Goal: Task Accomplishment & Management: Manage account settings

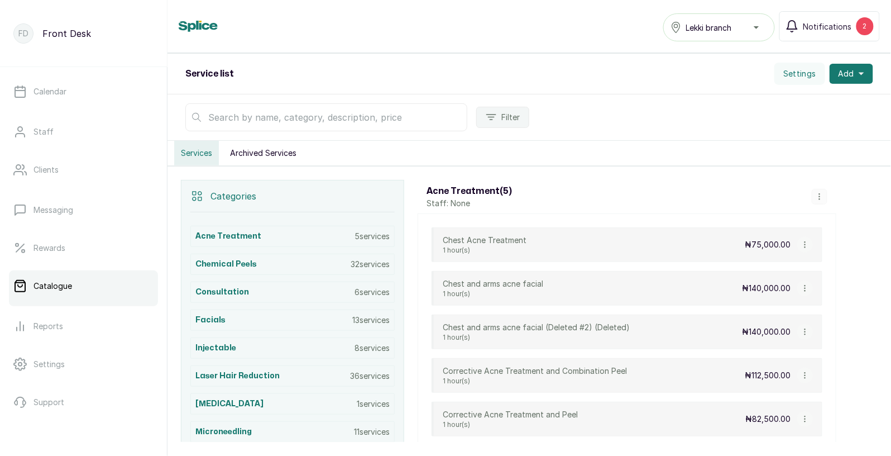
scroll to position [98, 0]
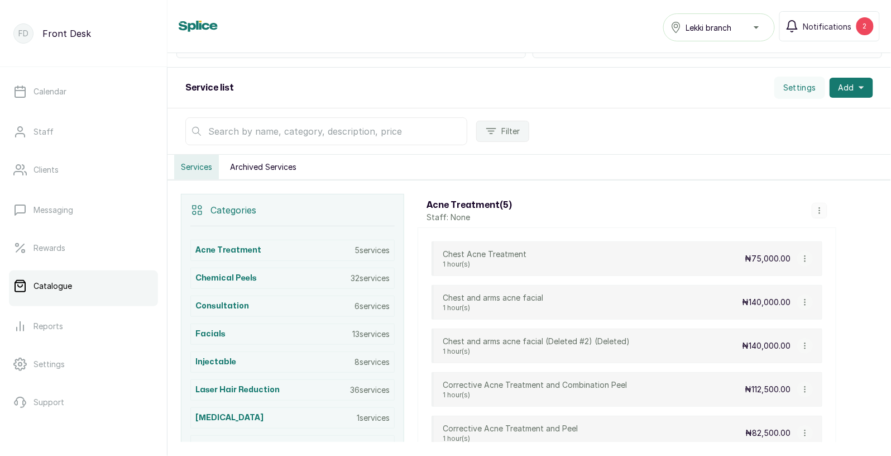
click at [354, 133] on input "text" at bounding box center [326, 131] width 282 height 28
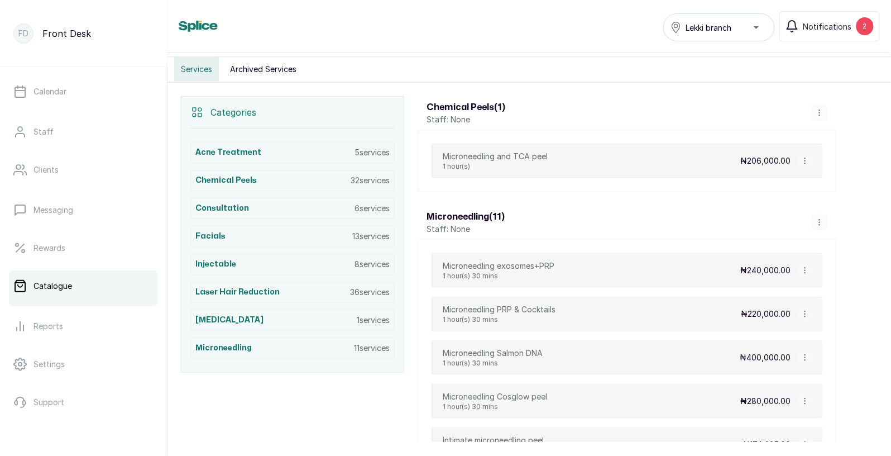
scroll to position [196, 0]
type input "microneed"
click at [54, 93] on p "Calendar" at bounding box center [50, 91] width 33 height 11
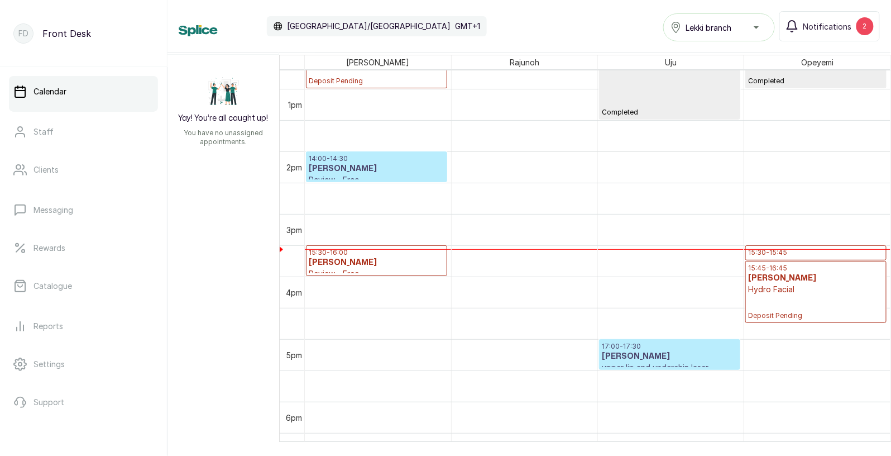
scroll to position [801, 0]
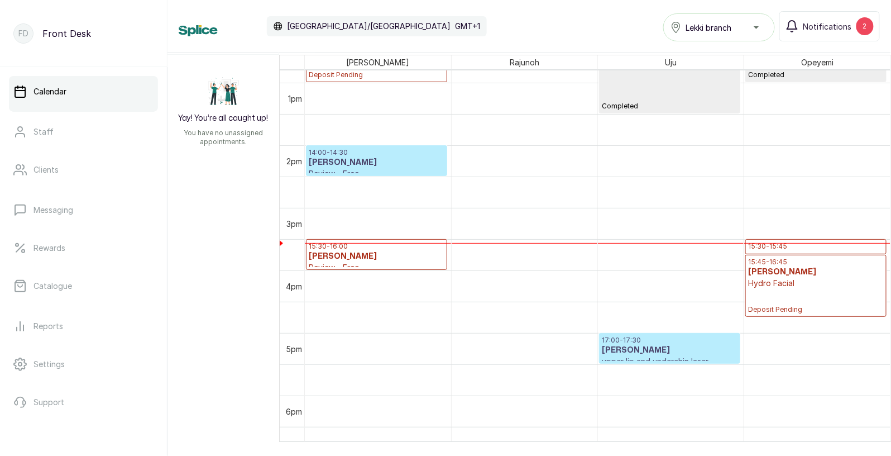
click at [381, 250] on p "15:30 - 16:00" at bounding box center [377, 246] width 136 height 9
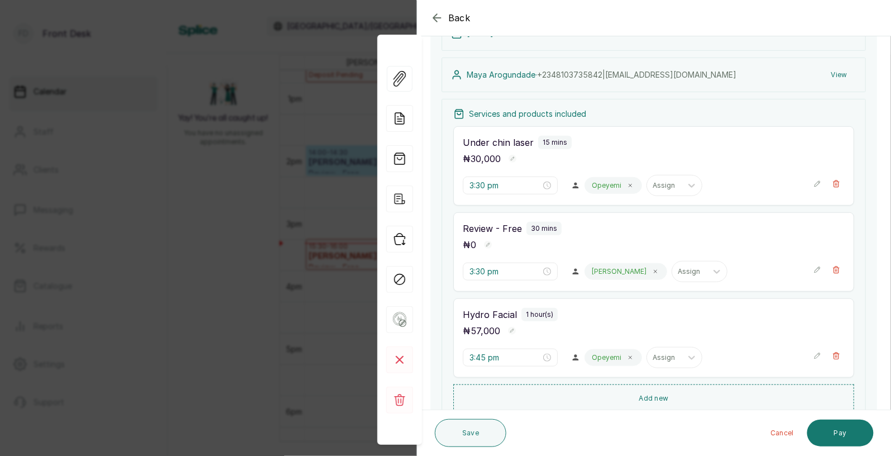
scroll to position [0, 0]
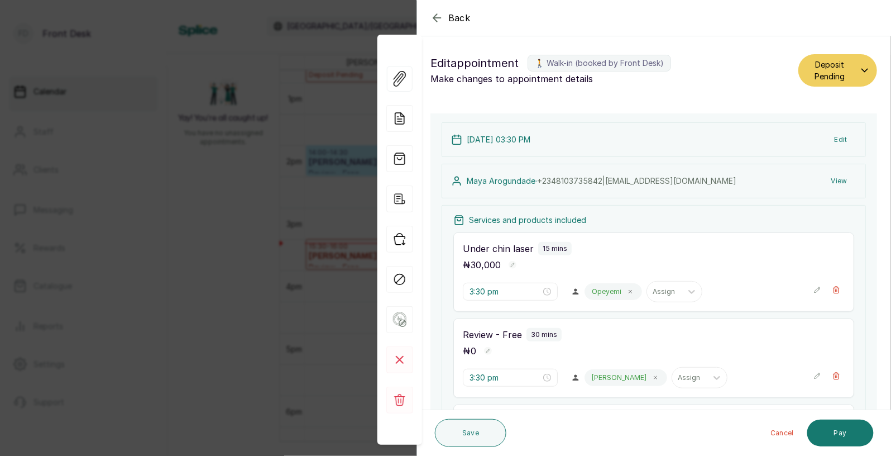
click at [836, 180] on button "View" at bounding box center [839, 181] width 34 height 20
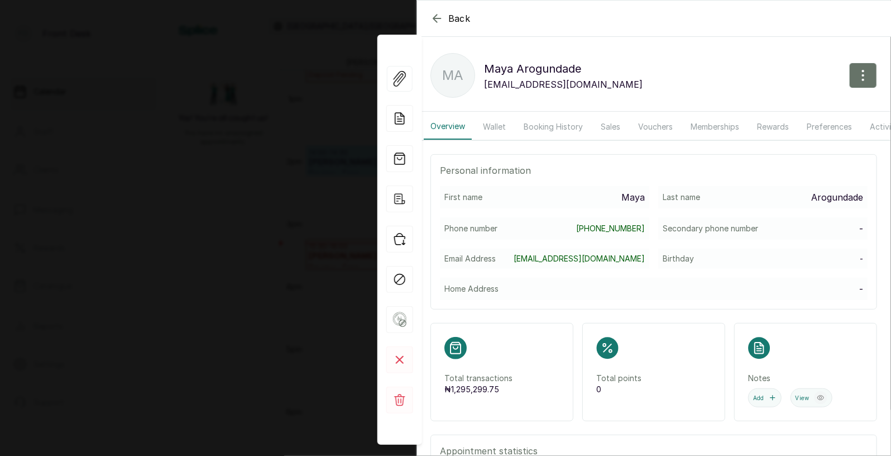
click at [539, 127] on button "Booking History" at bounding box center [553, 127] width 73 height 26
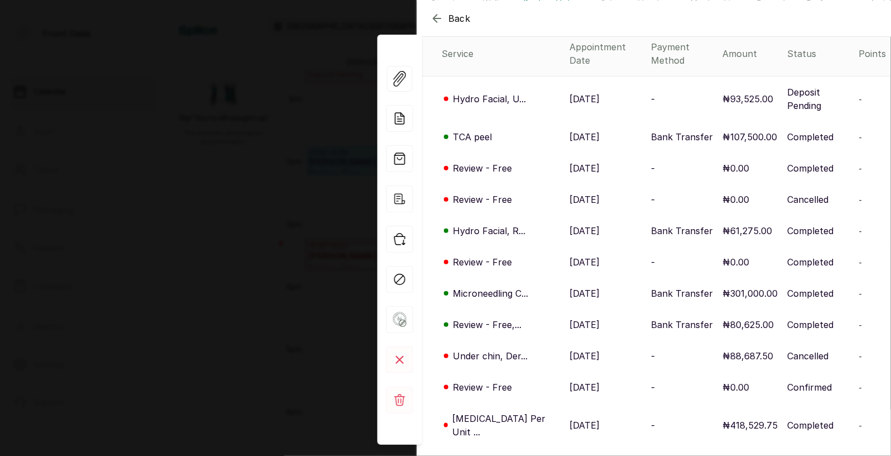
scroll to position [131, 0]
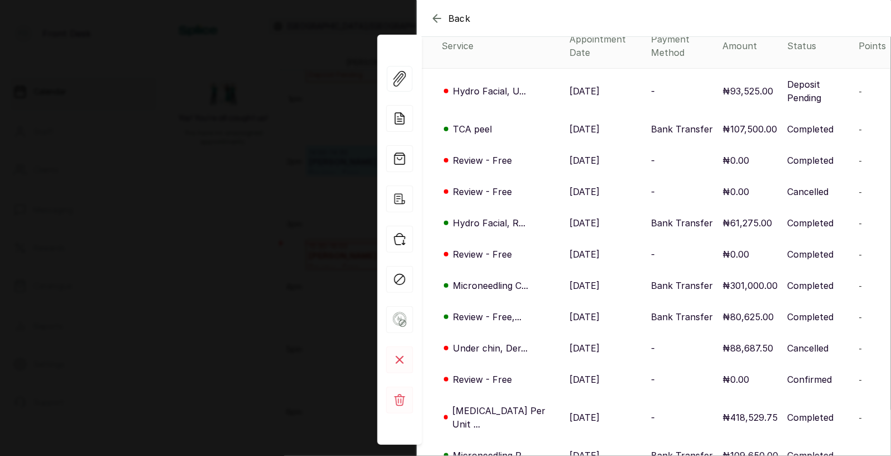
click at [535, 279] on div "Microneedling C..." at bounding box center [501, 285] width 119 height 13
click at [570, 279] on p "24 Mar, 2025" at bounding box center [585, 285] width 30 height 13
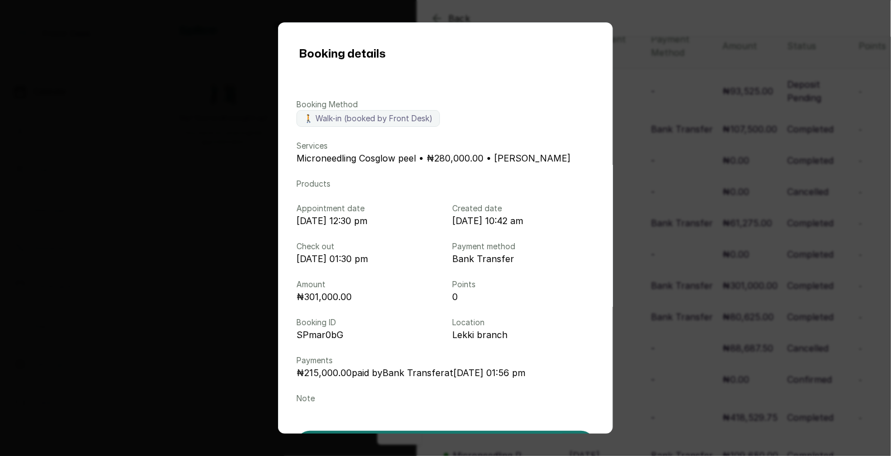
click at [658, 262] on div "Booking details Booking Method 🚶 Walk-in (booked by Front Desk) Services Micron…" at bounding box center [445, 228] width 891 height 456
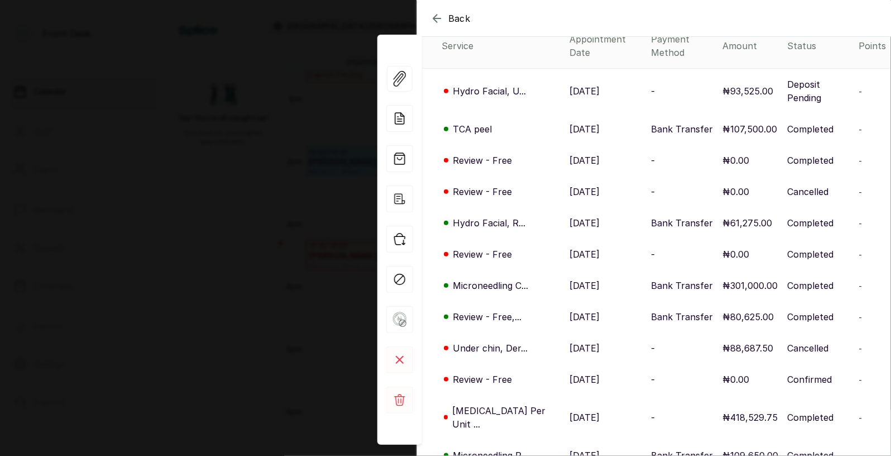
click at [570, 310] on p "11 Jan, 2025" at bounding box center [585, 316] width 30 height 13
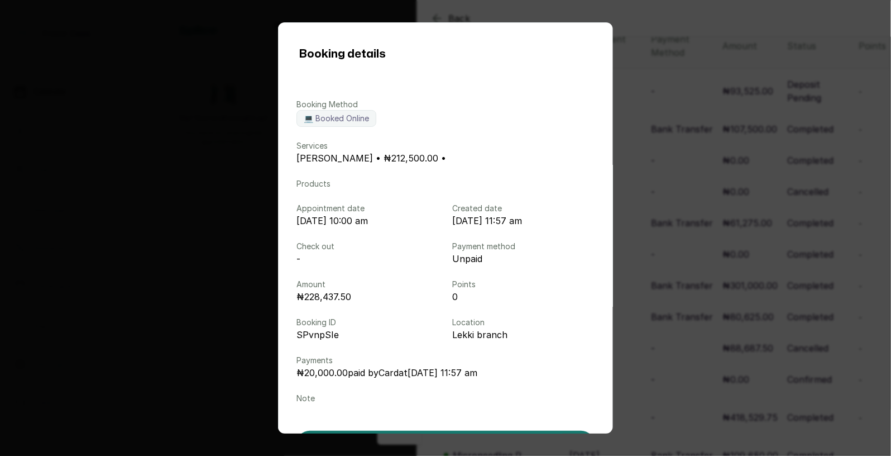
click at [661, 276] on div "Booking details Booking Method 💻 Booked Online Services Lucid Peel • ₦212,500.0…" at bounding box center [445, 228] width 891 height 456
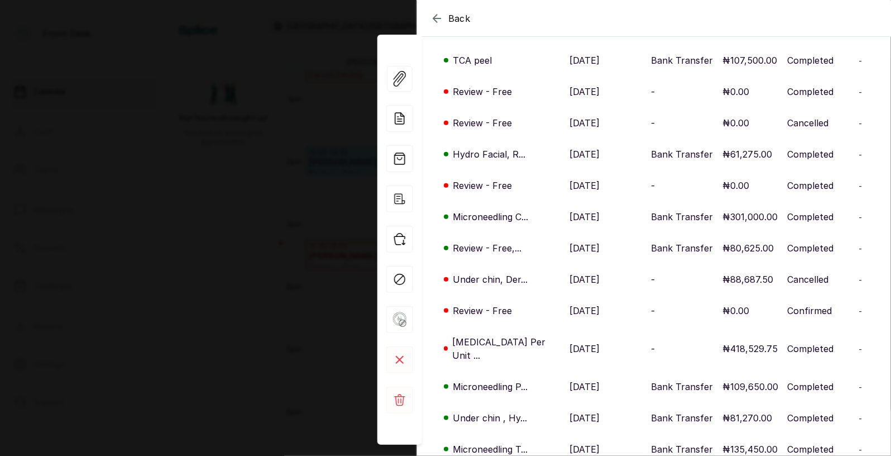
scroll to position [202, 0]
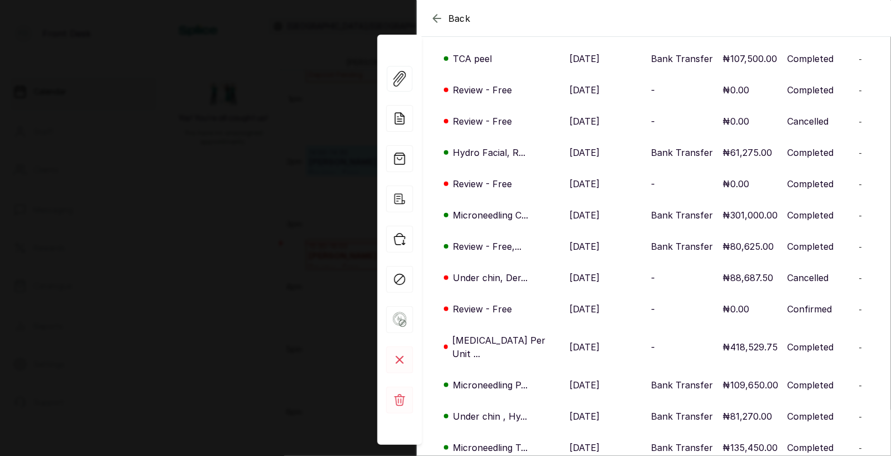
click at [570, 340] on p "26 Nov, 2024" at bounding box center [585, 346] width 30 height 13
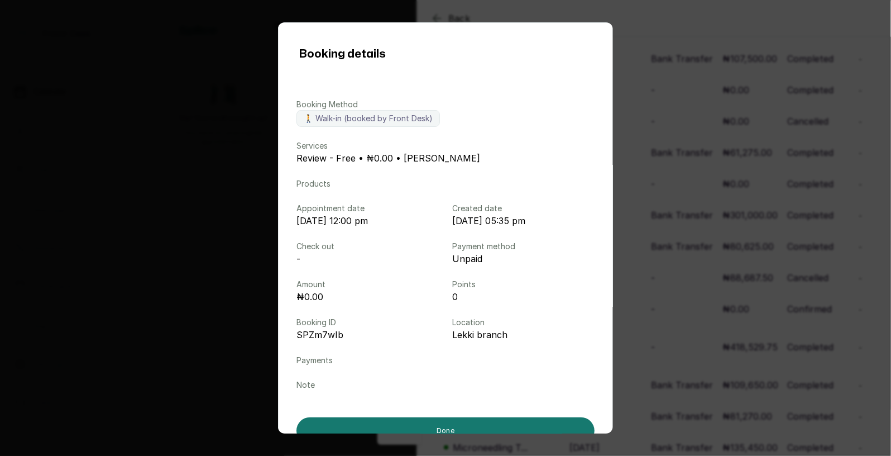
click at [643, 316] on div "Booking details Booking Method 🚶 Walk-in (booked by Front Desk) Services Review…" at bounding box center [445, 228] width 891 height 456
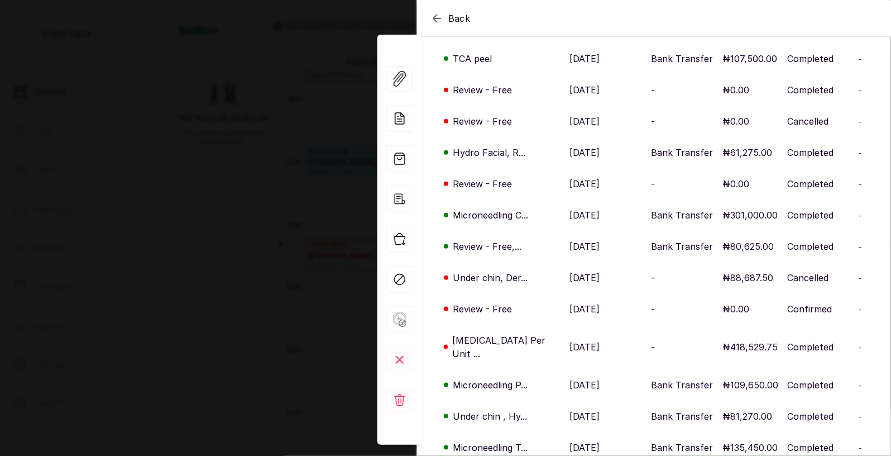
click at [570, 340] on p "26 Nov, 2024" at bounding box center [585, 346] width 30 height 13
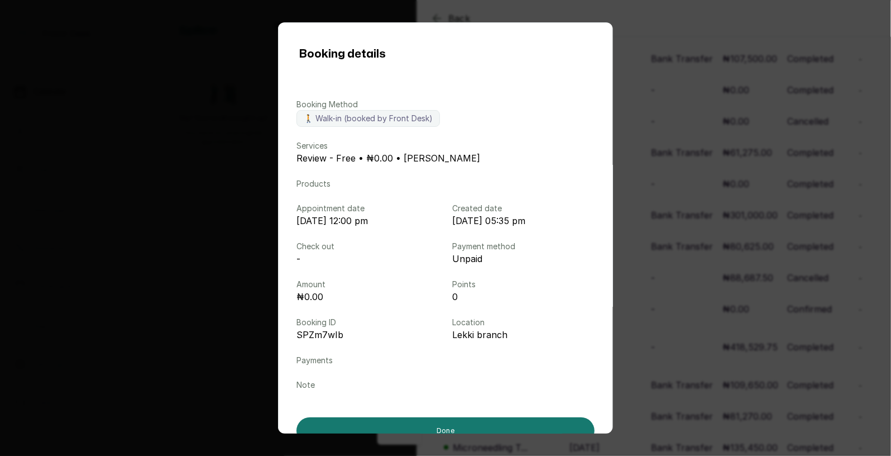
click at [672, 295] on div "Booking details Booking Method 🚶 Walk-in (booked by Front Desk) Services Review…" at bounding box center [445, 228] width 891 height 456
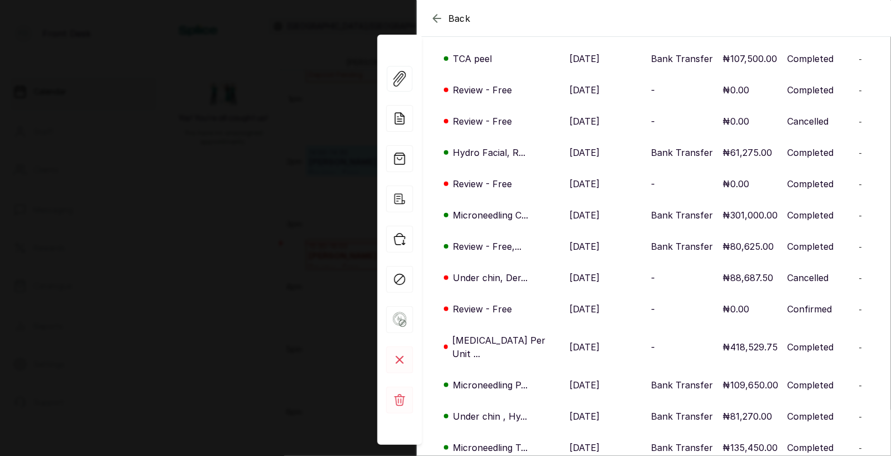
click at [580, 302] on p "11 Dec, 2024" at bounding box center [585, 308] width 30 height 13
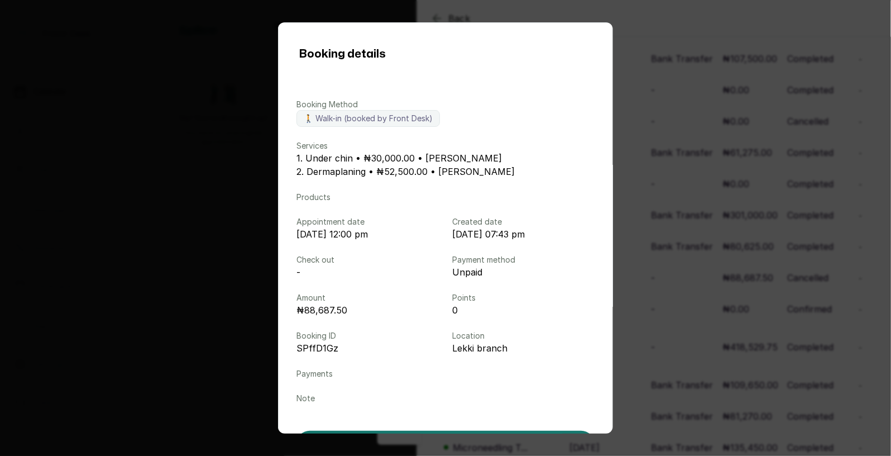
click at [675, 262] on div "Booking details Booking Method 🚶 Walk-in (booked by Front Desk) Services 1. Und…" at bounding box center [445, 228] width 891 height 456
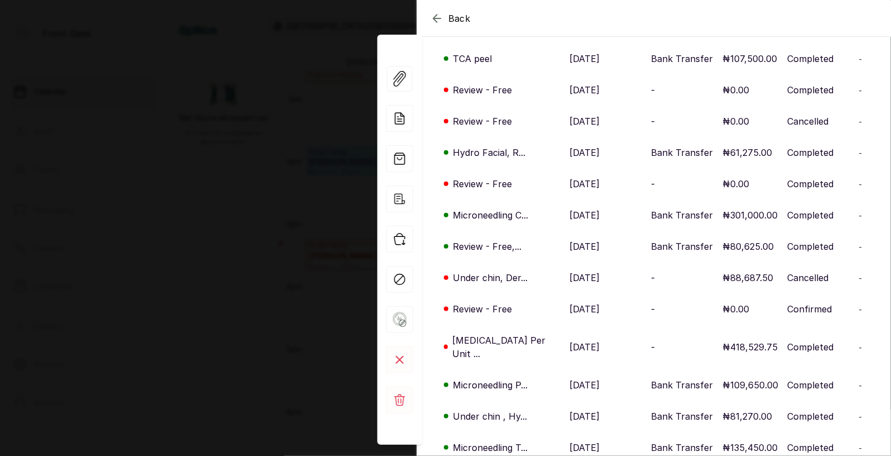
click at [570, 302] on p "11 Dec, 2024" at bounding box center [585, 308] width 30 height 13
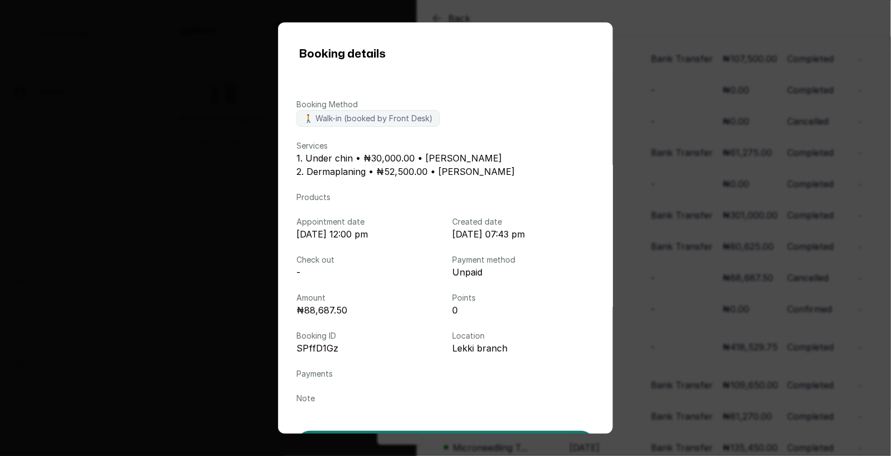
click at [677, 282] on div "Booking details Booking Method 🚶 Walk-in (booked by Front Desk) Services 1. Und…" at bounding box center [445, 228] width 891 height 456
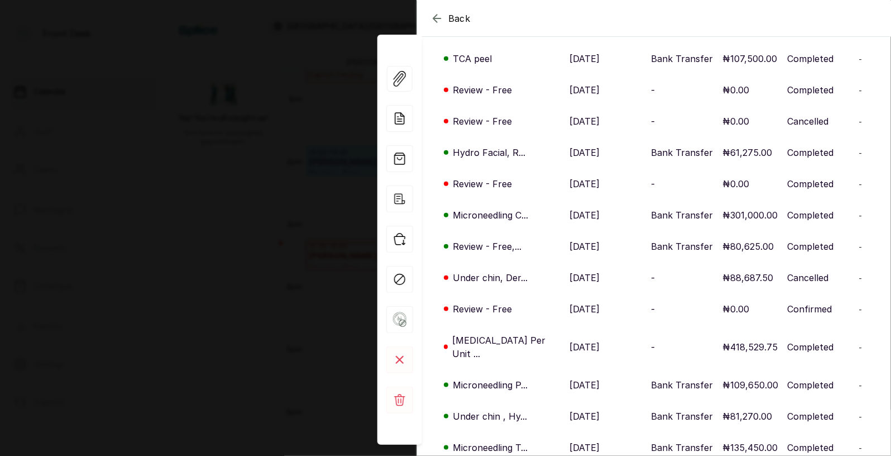
click at [570, 271] on p "23 Dec, 2024" at bounding box center [585, 277] width 30 height 13
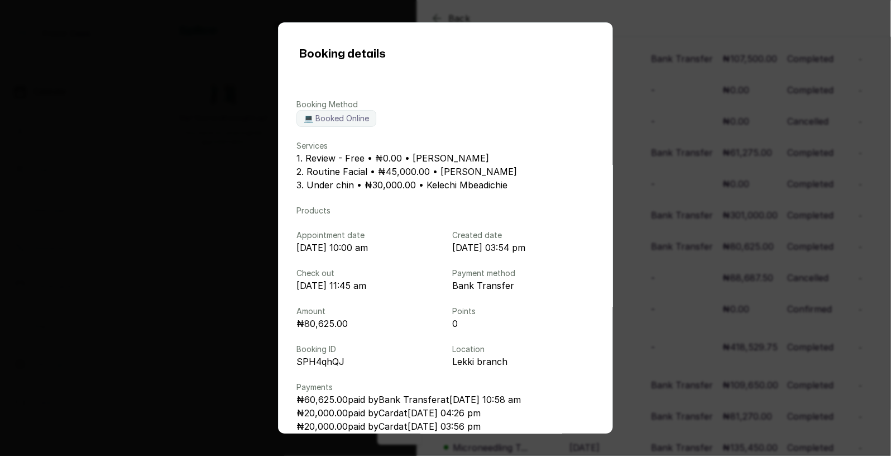
click at [671, 264] on div "Booking details Booking Method 💻 Booked Online Services 1. Review - Free • ₦0.0…" at bounding box center [445, 228] width 891 height 456
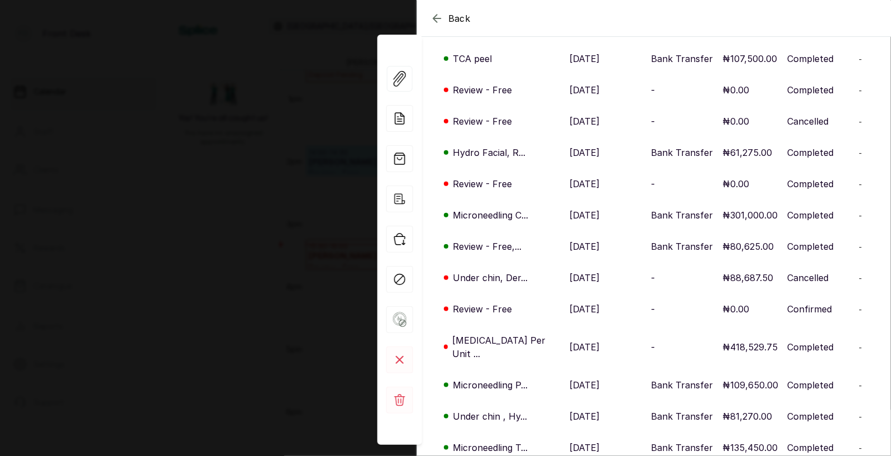
click at [570, 240] on p "11 Jan, 2025" at bounding box center [585, 246] width 30 height 13
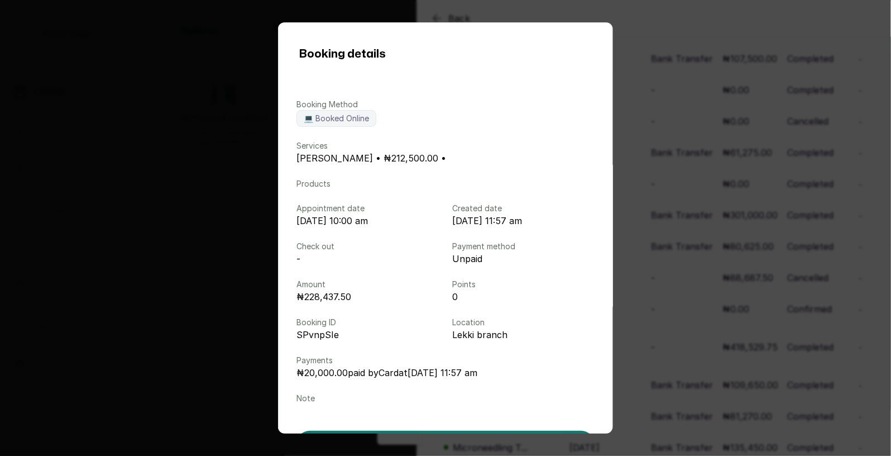
click at [644, 232] on div "Booking details Booking Method 💻 Booked Online Services Lucid Peel • ₦212,500.0…" at bounding box center [445, 228] width 891 height 456
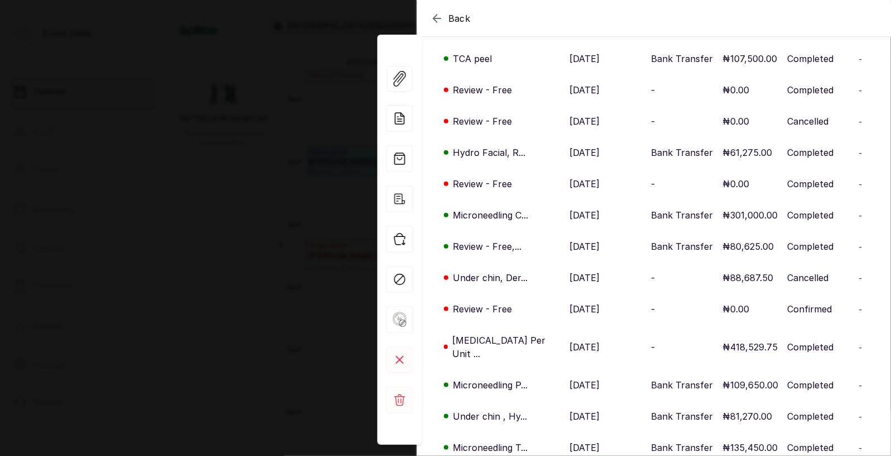
click at [570, 340] on p "26 Nov, 2024" at bounding box center [585, 346] width 30 height 13
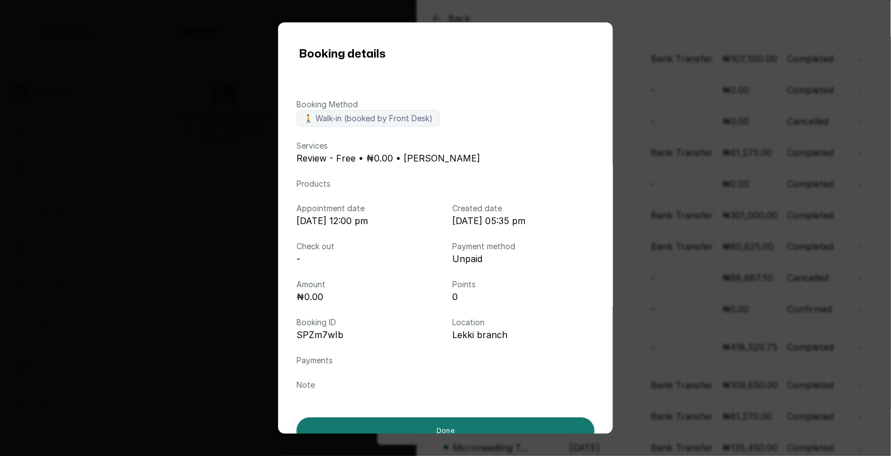
click at [716, 205] on div "Booking details Booking Method 🚶 Walk-in (booked by Front Desk) Services Review…" at bounding box center [445, 228] width 891 height 456
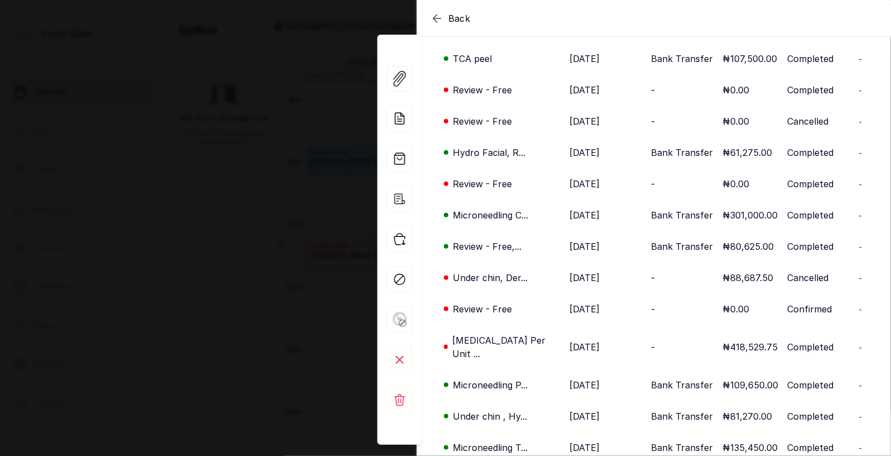
click at [570, 340] on p "26 Nov, 2024" at bounding box center [585, 346] width 30 height 13
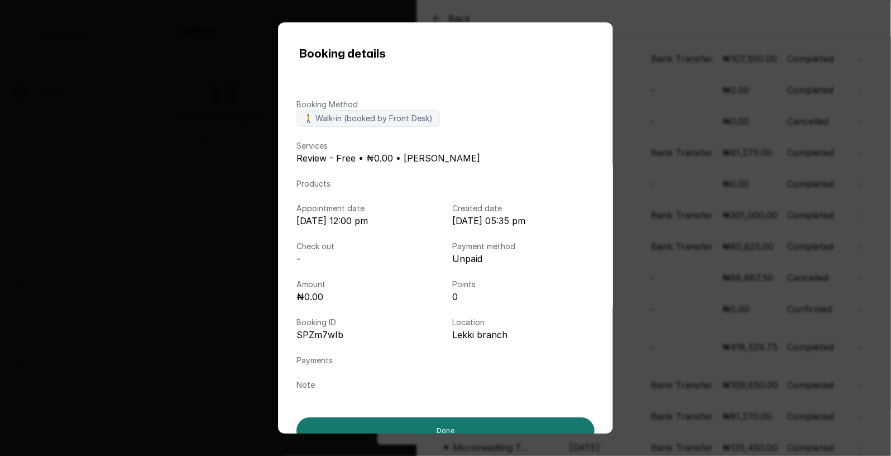
click at [629, 264] on div "Booking details Booking Method 🚶 Walk-in (booked by Front Desk) Services Review…" at bounding box center [445, 228] width 891 height 456
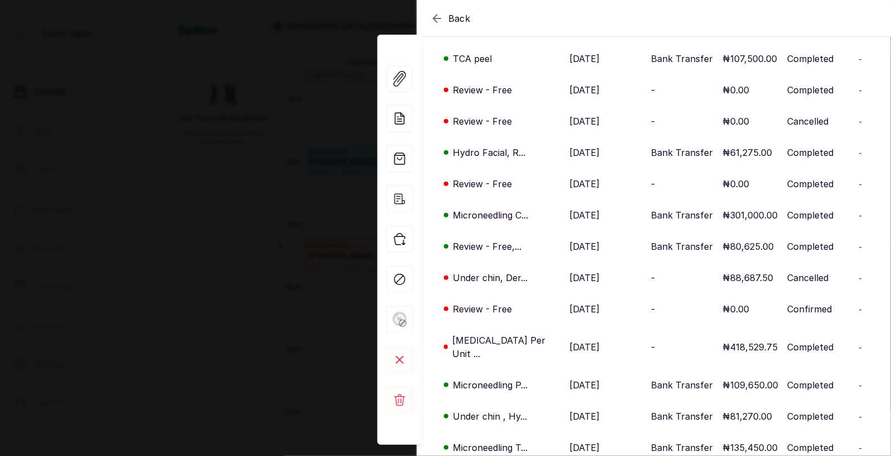
click at [570, 271] on p "23 Dec, 2024" at bounding box center [585, 277] width 30 height 13
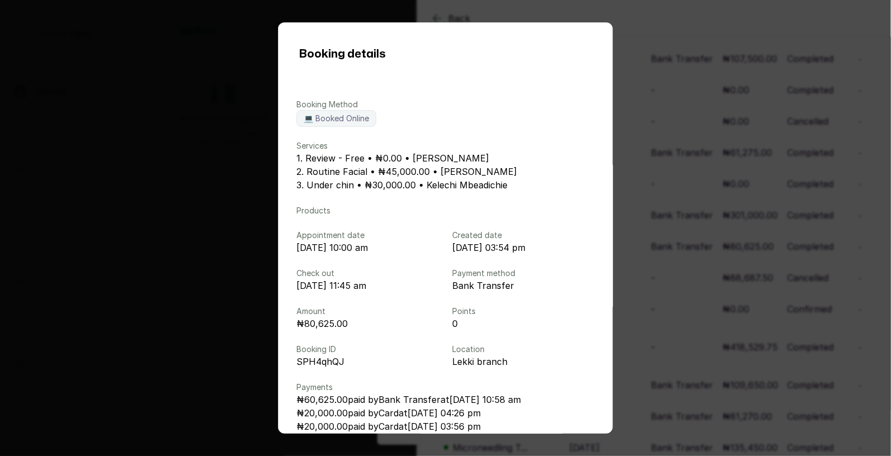
click at [634, 245] on div "Booking details Booking Method 💻 Booked Online Services 1. Review - Free • ₦0.0…" at bounding box center [445, 228] width 891 height 456
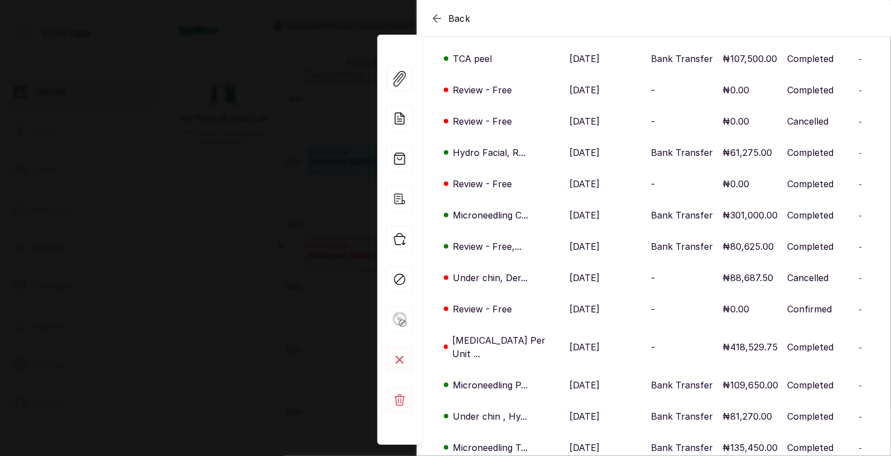
click at [570, 208] on p "24 Mar, 2025" at bounding box center [585, 214] width 30 height 13
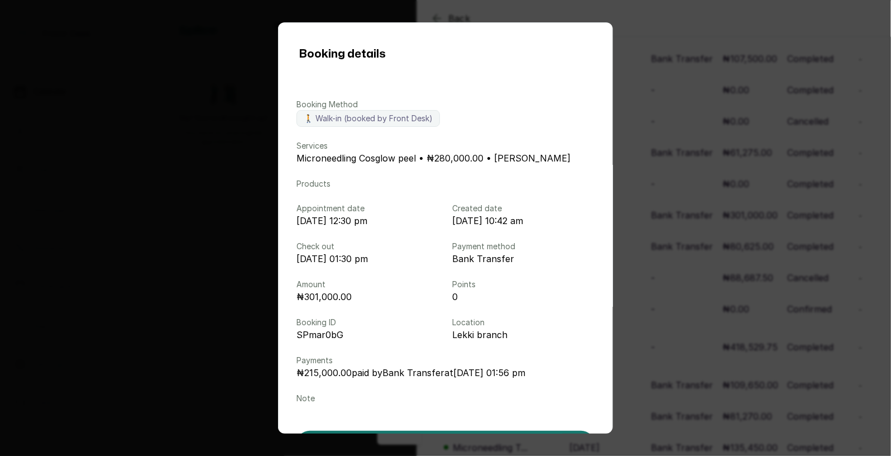
click at [679, 259] on div "Booking details Booking Method 🚶 Walk-in (booked by Front Desk) Services Micron…" at bounding box center [445, 228] width 891 height 456
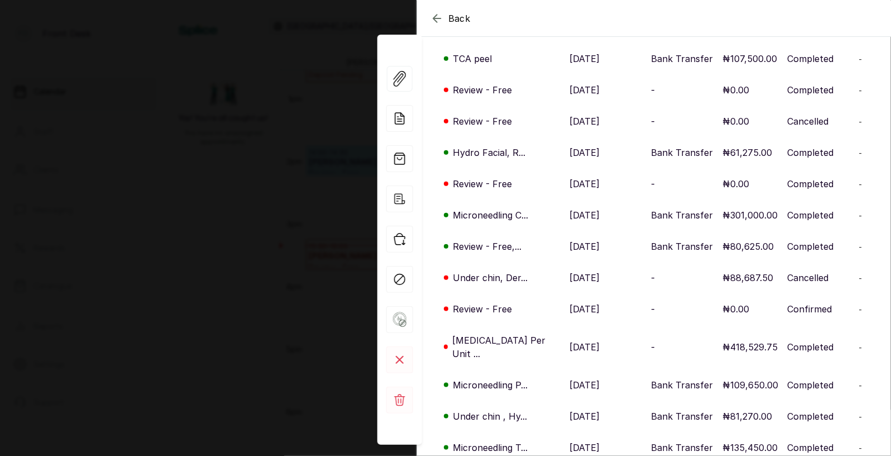
click at [570, 271] on p "23 Dec, 2024" at bounding box center [585, 277] width 30 height 13
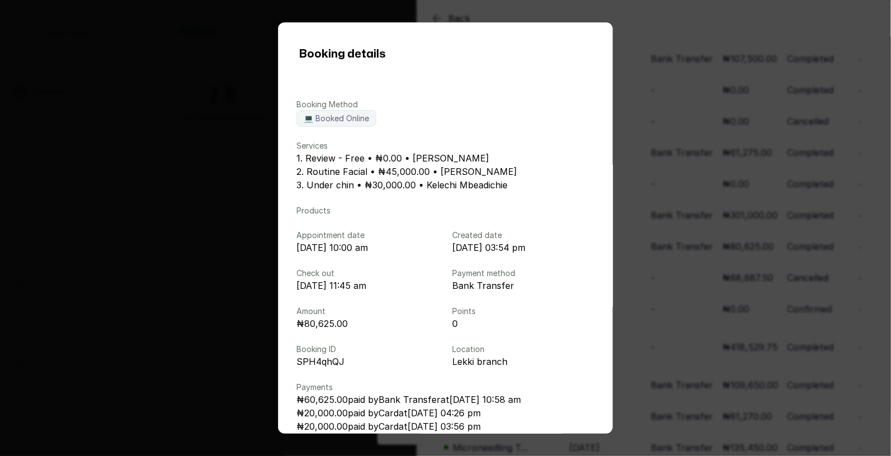
click at [662, 289] on div "Booking details Booking Method 💻 Booked Online Services 1. Review - Free • ₦0.0…" at bounding box center [445, 228] width 891 height 456
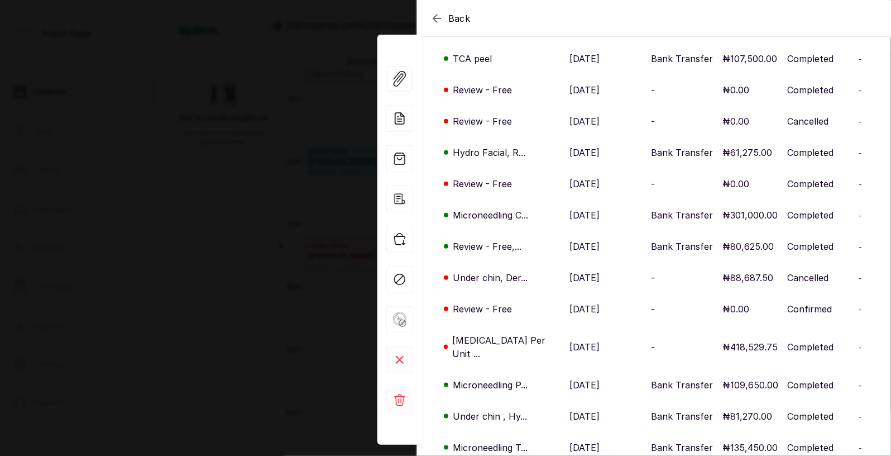
click at [582, 302] on p "11 Dec, 2024" at bounding box center [585, 308] width 30 height 13
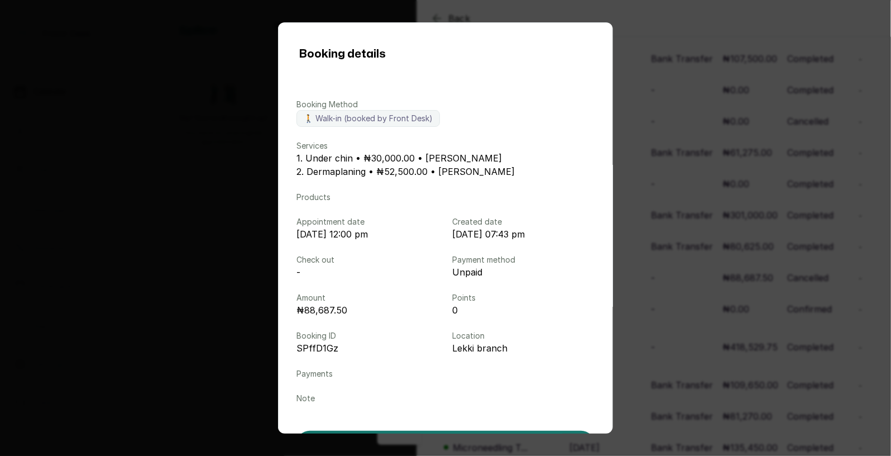
click at [709, 265] on div "Booking details Booking Method 🚶 Walk-in (booked by Front Desk) Services 1. Und…" at bounding box center [445, 228] width 891 height 456
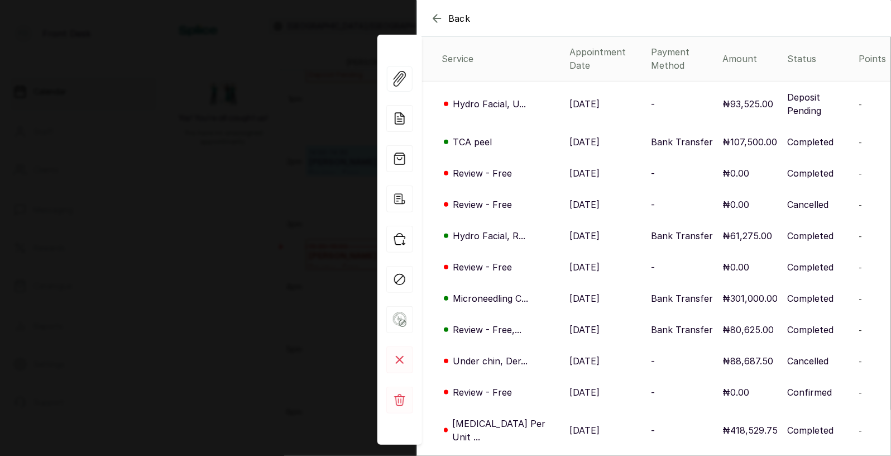
scroll to position [110, 0]
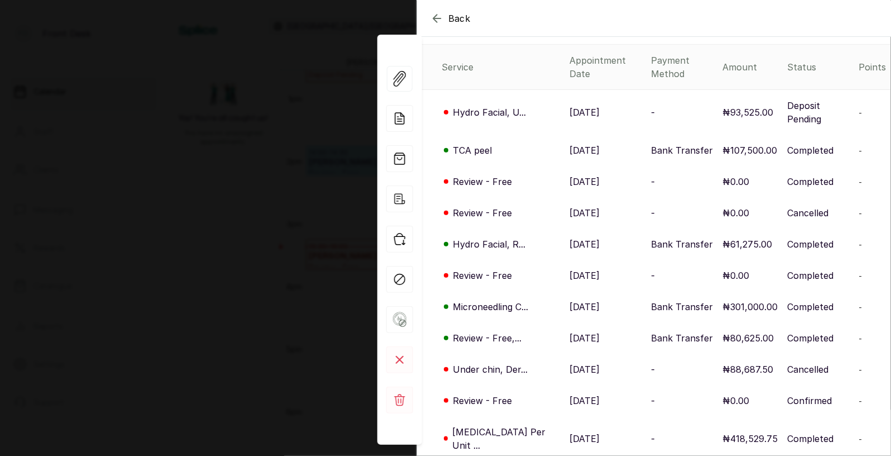
click at [500, 206] on p "Review - Free" at bounding box center [482, 212] width 59 height 13
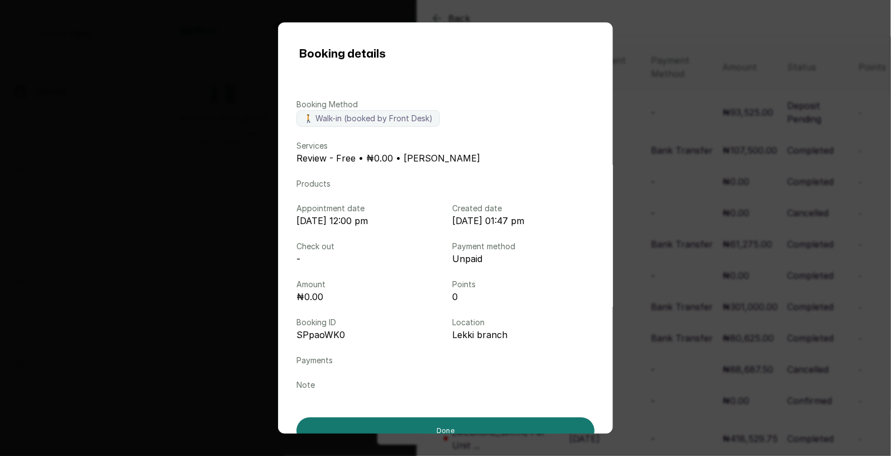
click at [629, 214] on div "Booking details Booking Method 🚶 Walk-in (booked by Front Desk) Services Review…" at bounding box center [445, 228] width 891 height 456
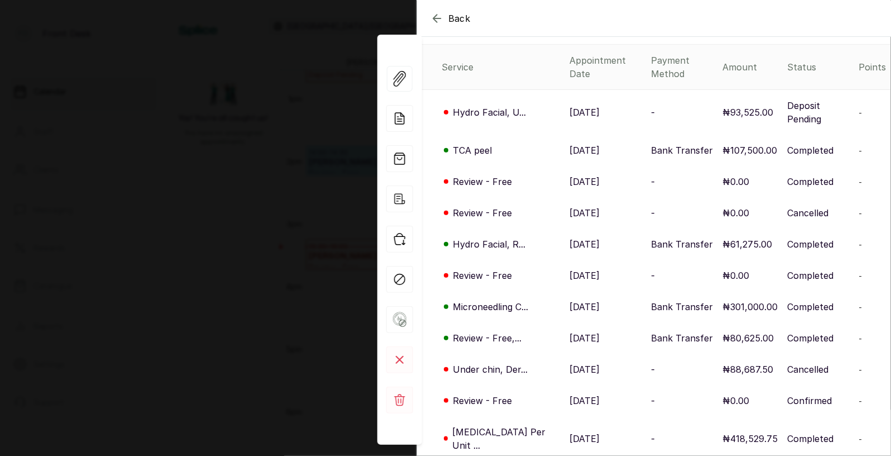
click at [570, 175] on p "2 May, 2025" at bounding box center [585, 181] width 30 height 13
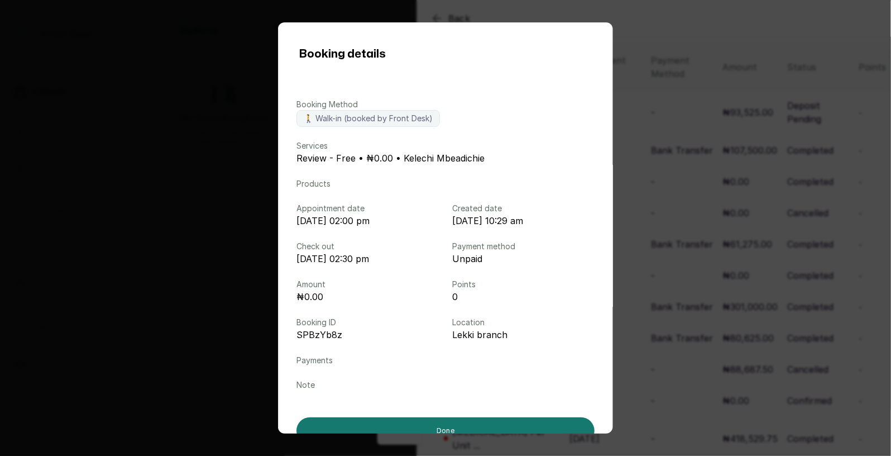
click at [663, 185] on div "Booking details Booking Method 🚶 Walk-in (booked by Front Desk) Services Review…" at bounding box center [445, 228] width 891 height 456
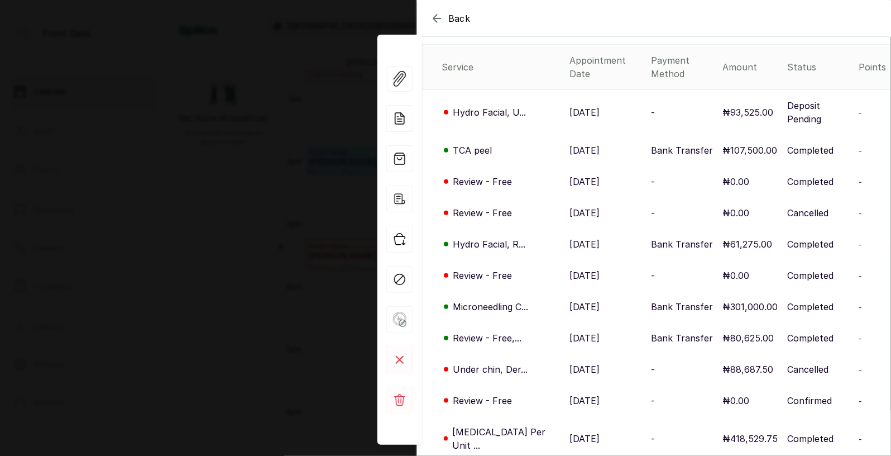
click at [570, 144] on p "2 Jun, 2025" at bounding box center [585, 150] width 30 height 13
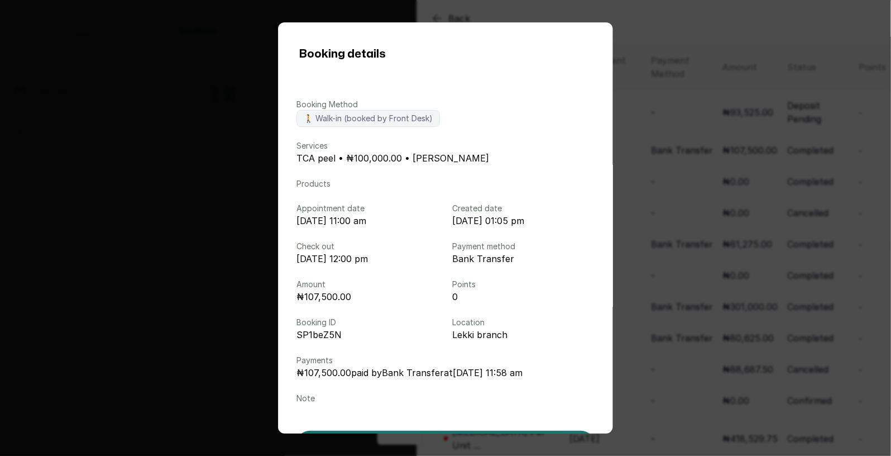
click at [660, 185] on div "Booking details Booking Method 🚶 Walk-in (booked by Front Desk) Services TCA pe…" at bounding box center [445, 228] width 891 height 456
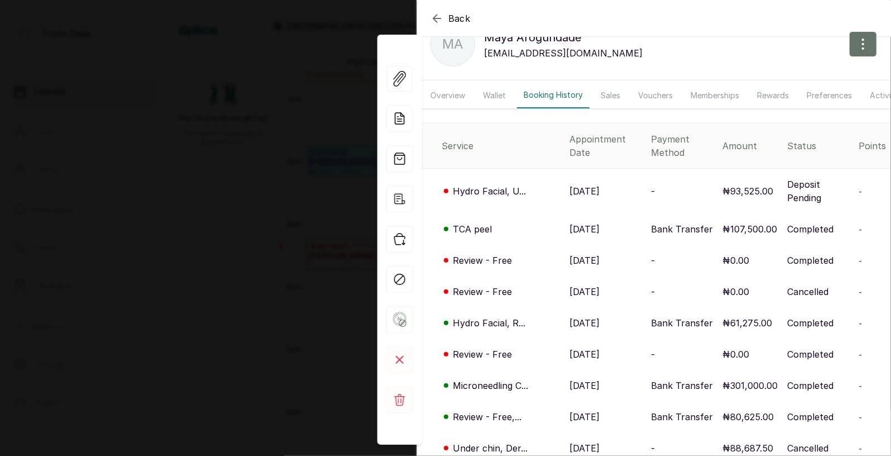
scroll to position [0, 0]
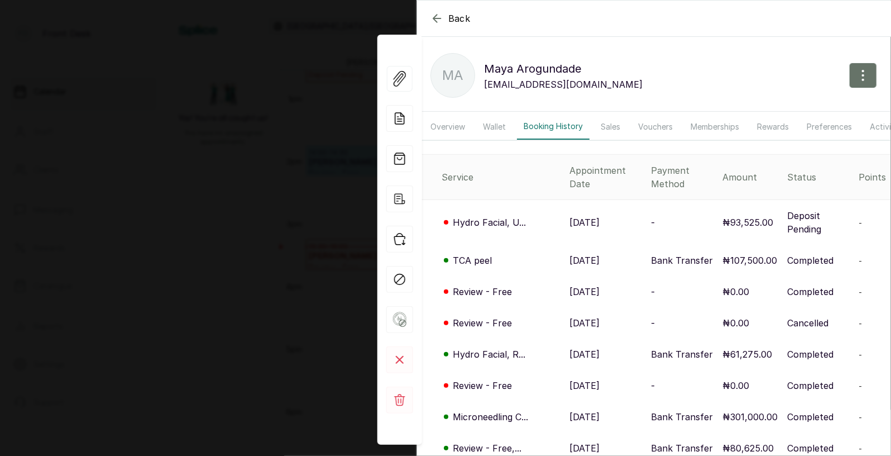
click at [332, 218] on div "Back Maya Arogundade MA Maya Arogundade mayarogundade@gmail.com Overview Wallet…" at bounding box center [445, 228] width 891 height 456
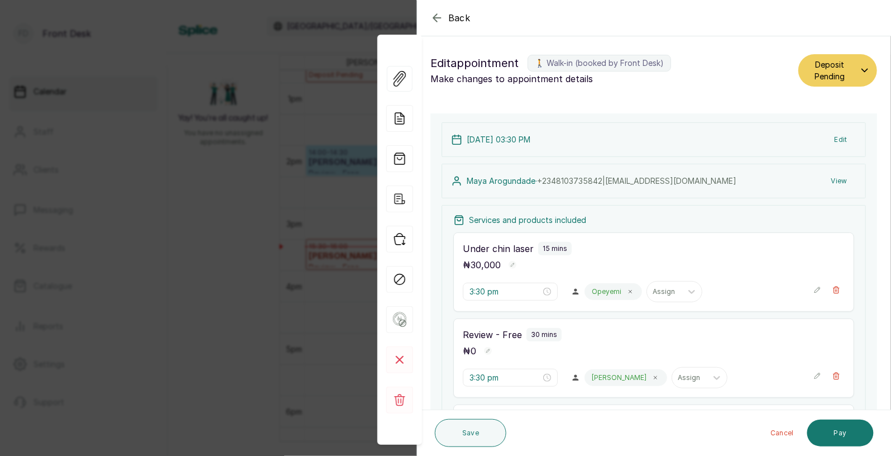
click at [332, 218] on div "Back Appointment Details Edit appointment 🚶 Walk-in (booked by Front Desk) Make…" at bounding box center [445, 228] width 891 height 456
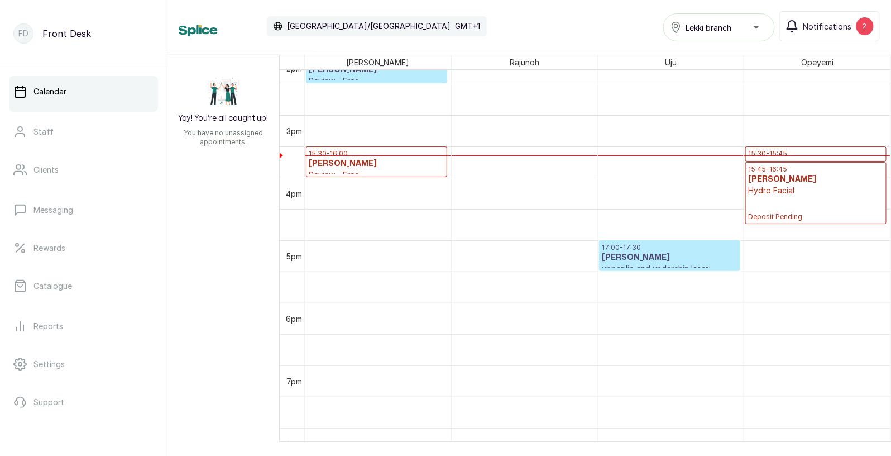
click at [346, 162] on h3 "Maya Arogundade" at bounding box center [377, 163] width 136 height 11
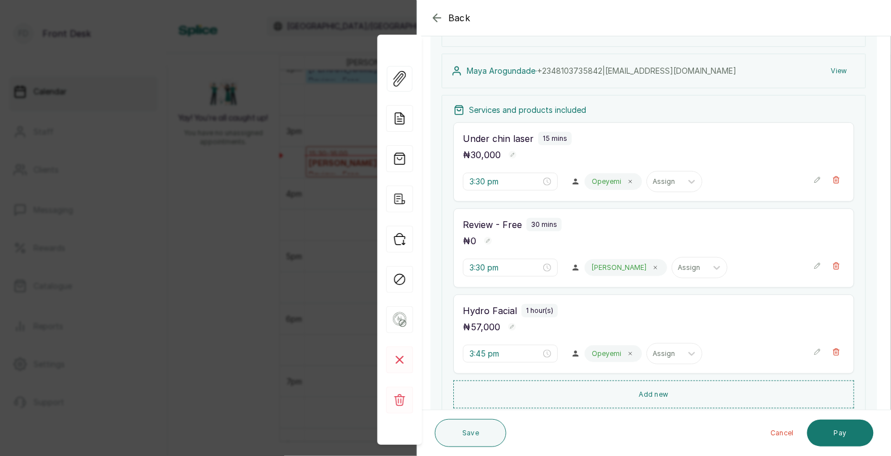
scroll to position [177, 0]
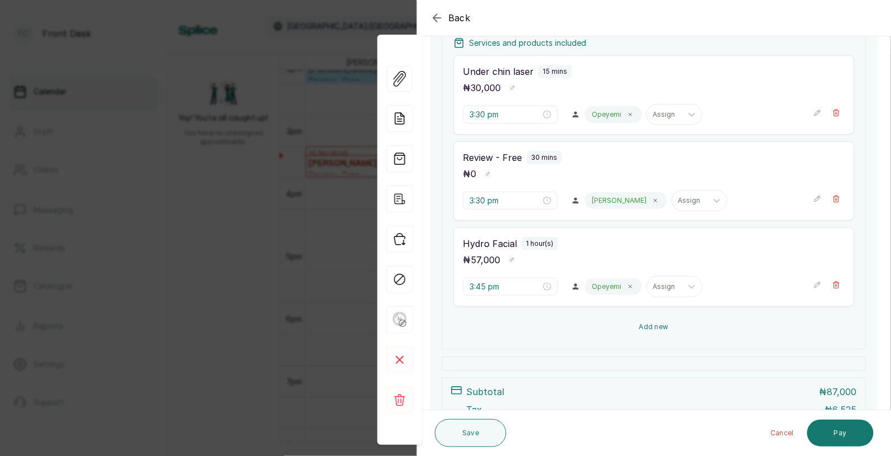
click at [622, 333] on button "Add new" at bounding box center [653, 326] width 401 height 27
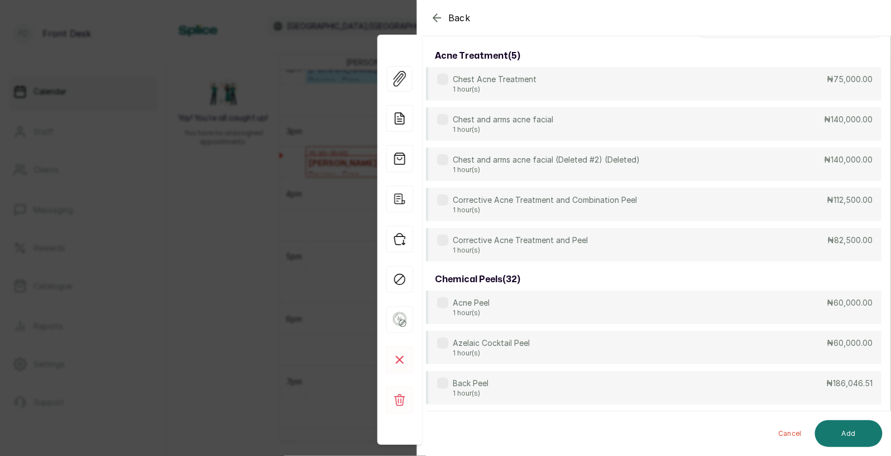
scroll to position [0, 0]
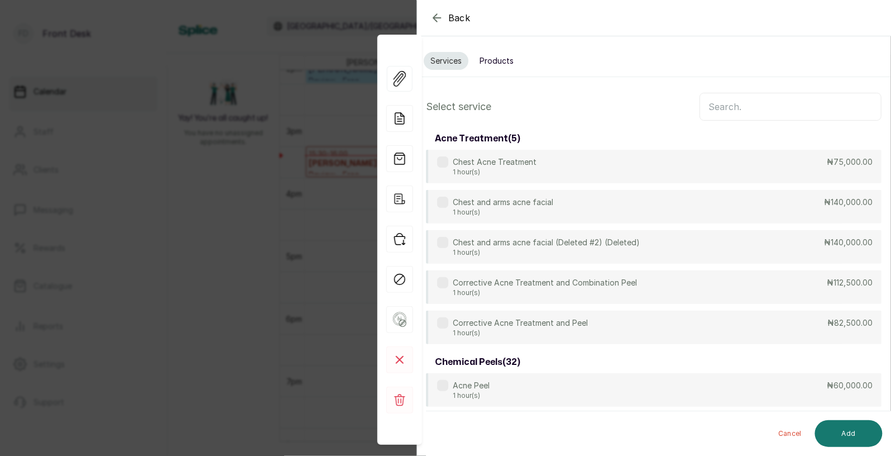
click at [736, 109] on input "text" at bounding box center [791, 107] width 182 height 28
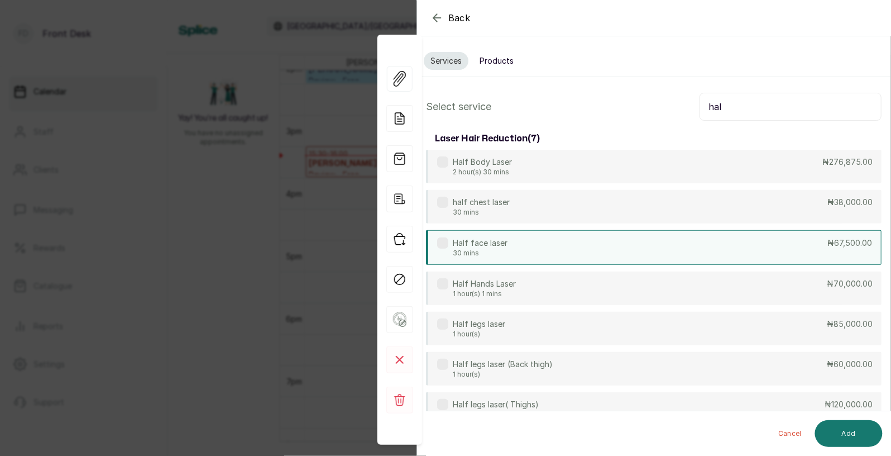
type input "hal"
click at [523, 246] on div "Half face laser 30 mins ₦67,500.00" at bounding box center [654, 247] width 456 height 35
click at [844, 428] on button "Add" at bounding box center [849, 433] width 68 height 27
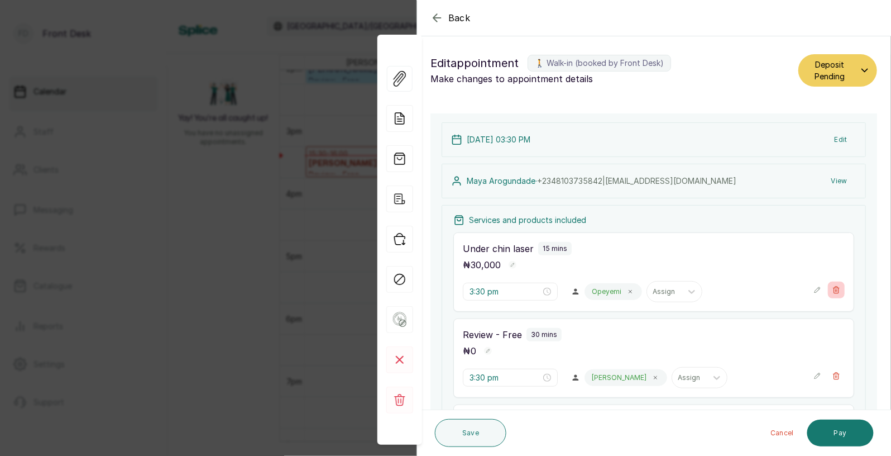
click at [834, 286] on icon "button" at bounding box center [837, 290] width 8 height 8
type input "3:45 pm"
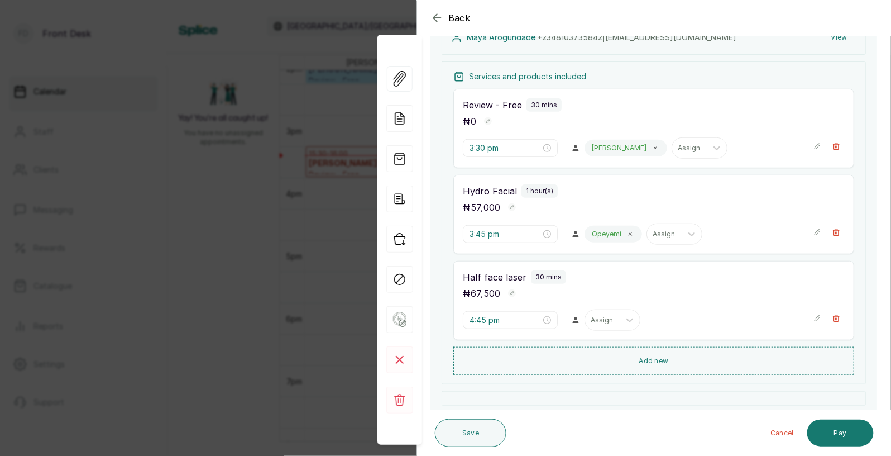
scroll to position [154, 0]
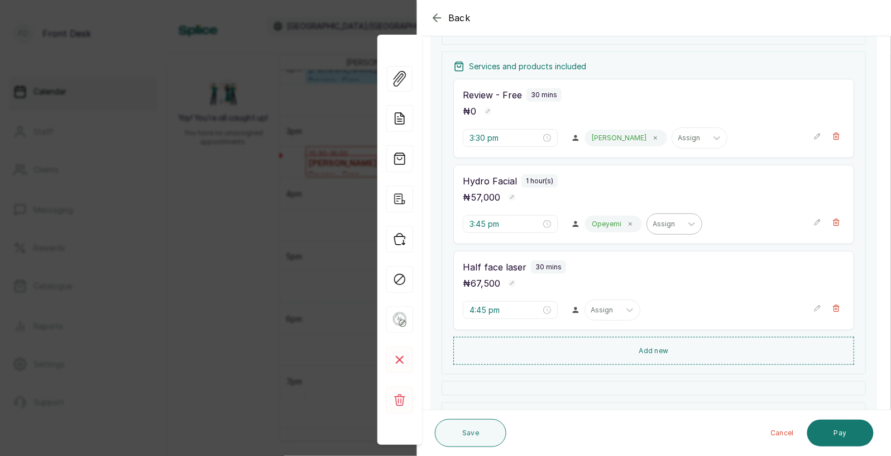
click at [653, 222] on div at bounding box center [664, 224] width 23 height 10
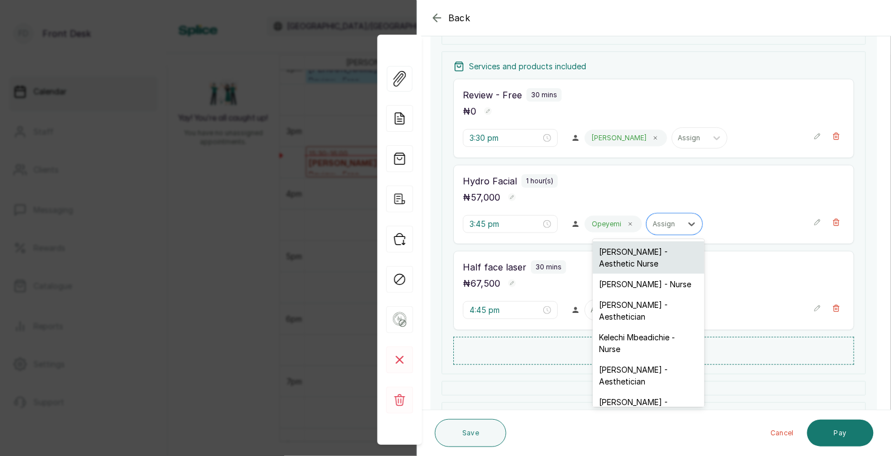
click at [631, 255] on div "Uju Agu - Aesthetic Nurse" at bounding box center [649, 257] width 112 height 32
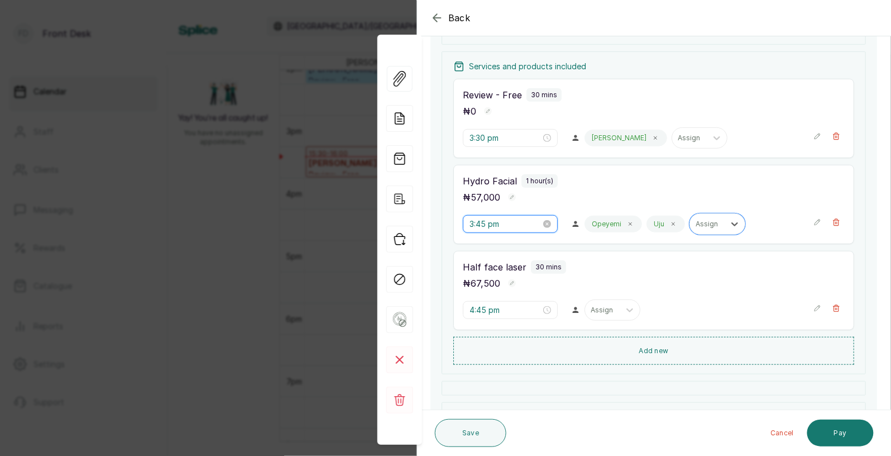
click at [501, 223] on input "3:45 pm" at bounding box center [505, 224] width 71 height 12
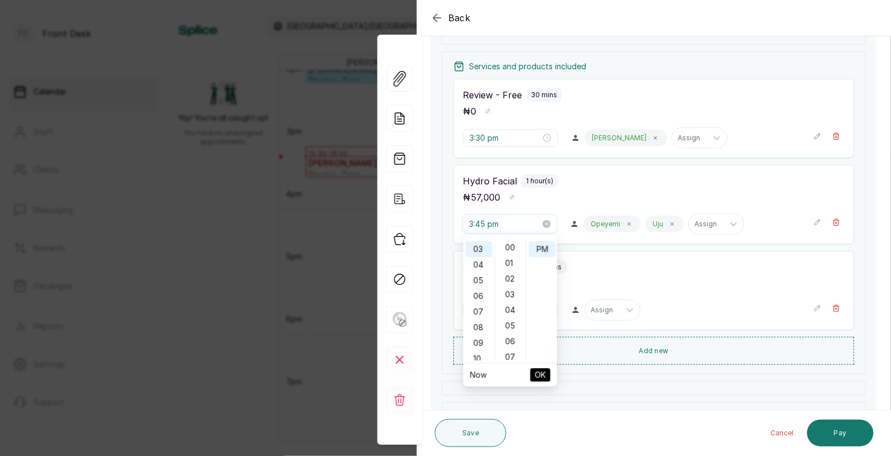
scroll to position [701, 0]
click at [501, 223] on input "3:45 pm" at bounding box center [504, 224] width 71 height 12
click at [586, 168] on div "Hydro Facial 1 hour(s) ₦ 57,000 3:45 pm Opeyemi Uju Assign" at bounding box center [653, 204] width 401 height 79
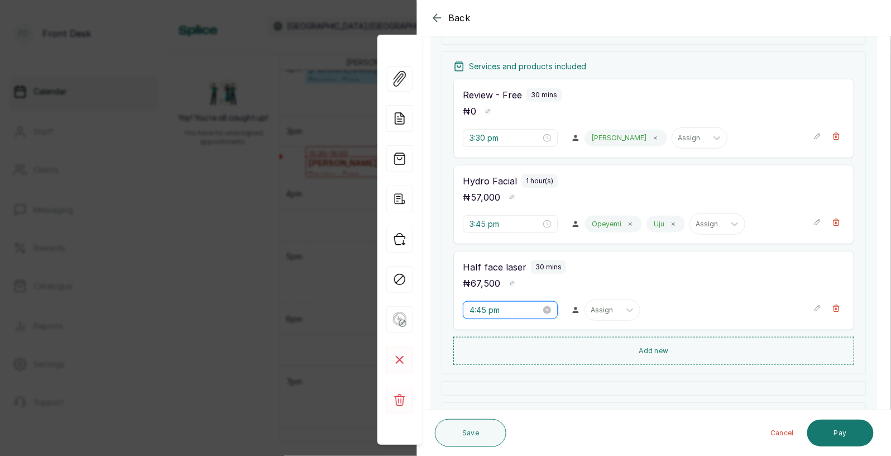
click at [489, 310] on input "4:45 pm" at bounding box center [505, 310] width 71 height 12
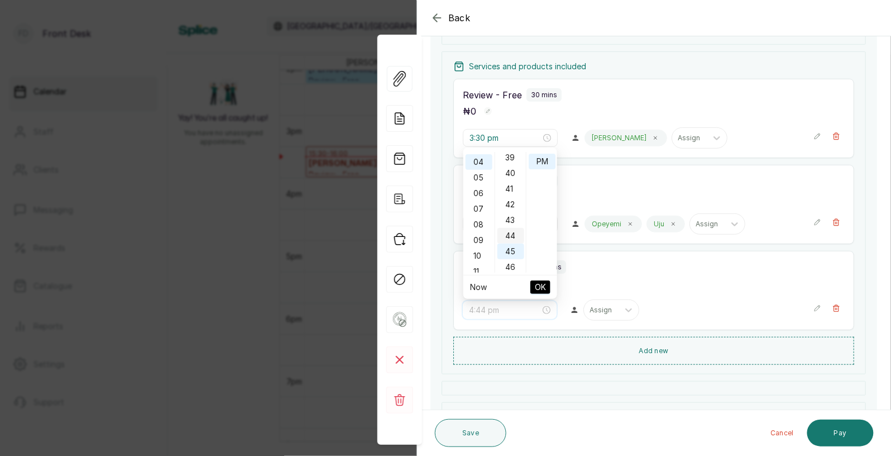
scroll to position [611, 0]
click at [513, 174] on div "40" at bounding box center [511, 174] width 27 height 16
type input "4:40 pm"
click at [540, 283] on span "OK" at bounding box center [540, 286] width 11 height 21
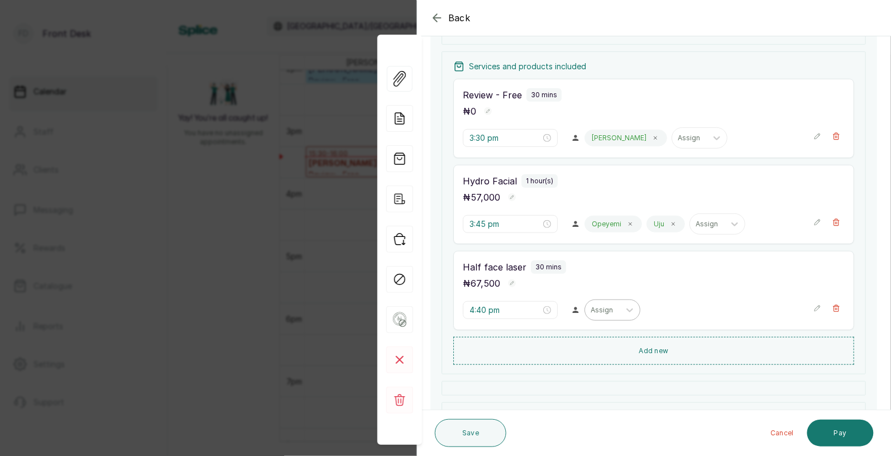
click at [591, 309] on div at bounding box center [602, 310] width 23 height 10
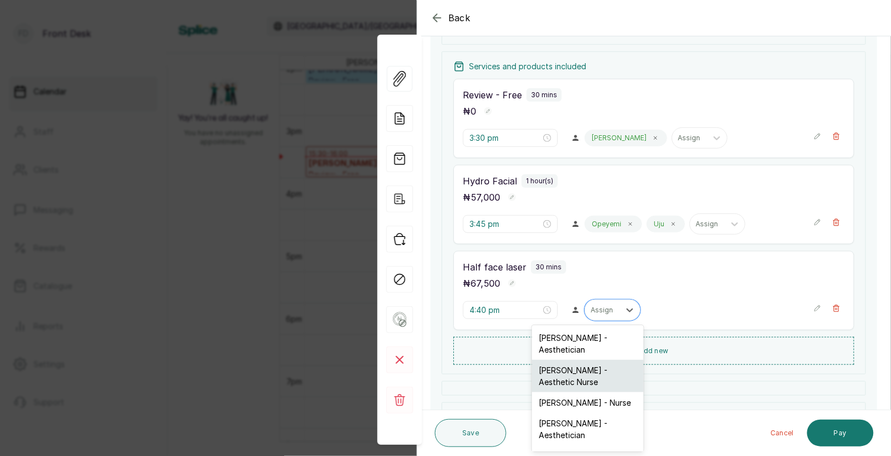
click at [573, 369] on div "Uju Agu - Aesthetic Nurse" at bounding box center [588, 376] width 112 height 32
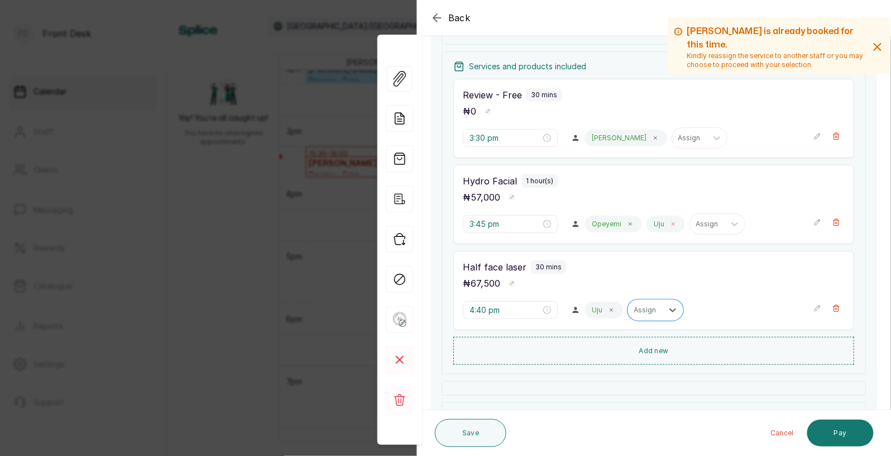
click at [669, 223] on span at bounding box center [673, 223] width 9 height 9
click at [476, 431] on button "Save" at bounding box center [470, 433] width 71 height 28
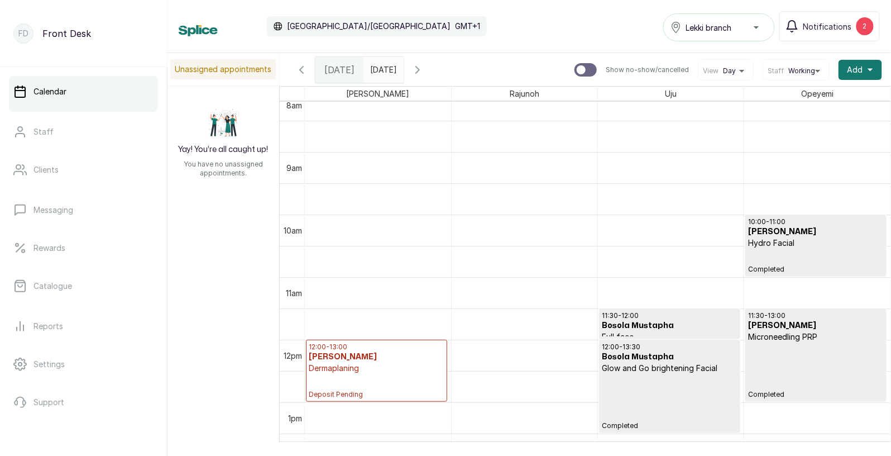
scroll to position [754, 0]
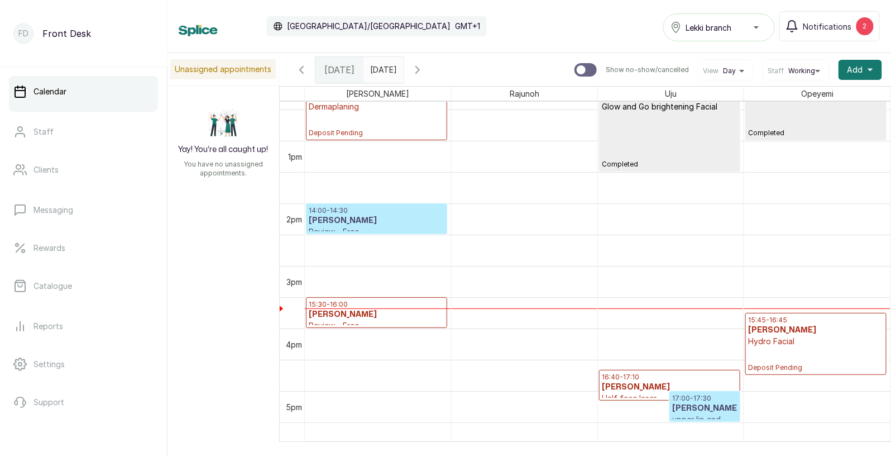
click at [424, 69] on icon "button" at bounding box center [417, 69] width 13 height 13
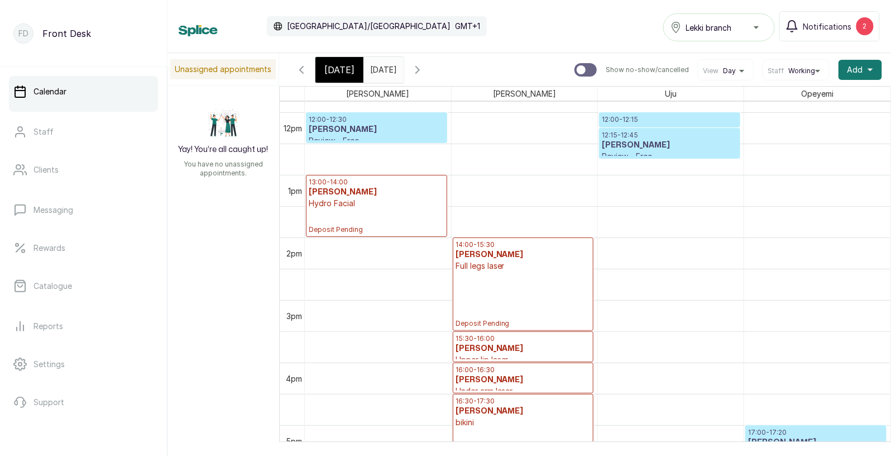
click at [334, 63] on span "Today" at bounding box center [339, 69] width 30 height 13
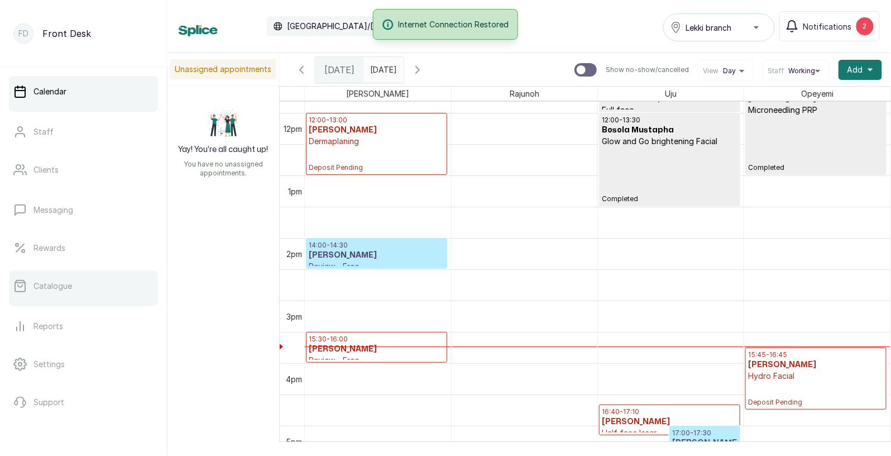
click at [52, 286] on p "Catalogue" at bounding box center [53, 285] width 39 height 11
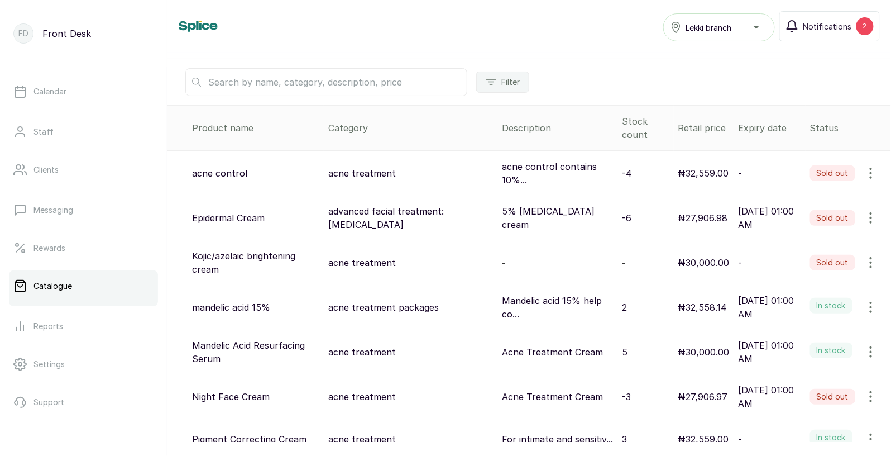
scroll to position [65, 0]
click at [872, 215] on icon "button" at bounding box center [870, 217] width 13 height 13
click at [795, 268] on span "Edit" at bounding box center [796, 270] width 16 height 13
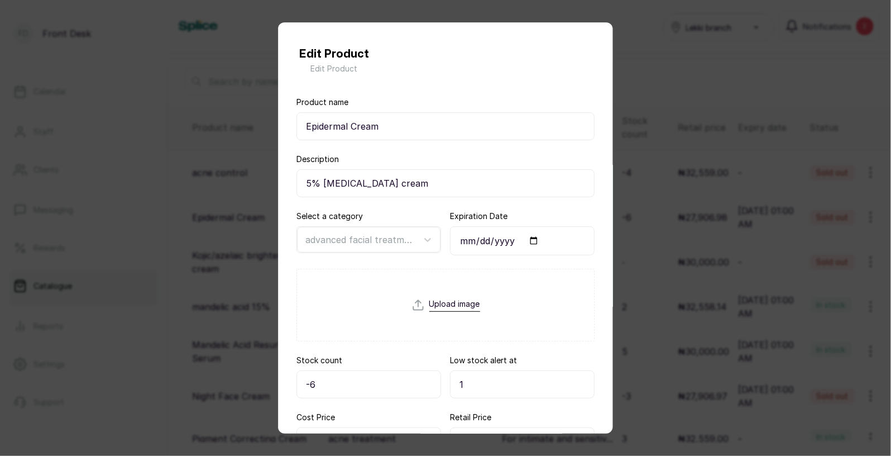
scroll to position [118, 0]
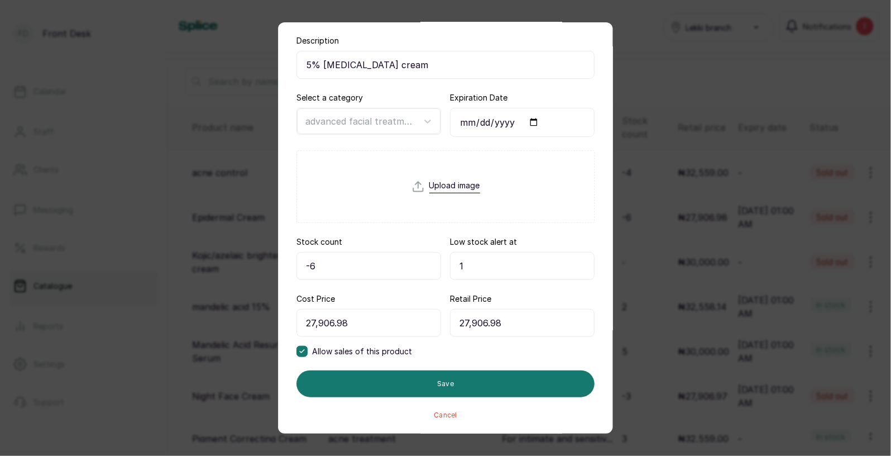
click at [347, 269] on input "-6" at bounding box center [369, 266] width 145 height 28
type input "-"
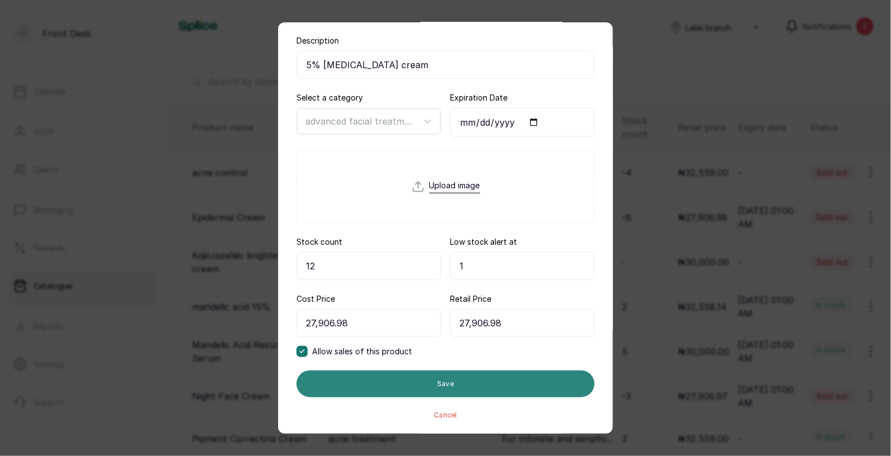
type input "12"
click at [443, 382] on button "Save" at bounding box center [446, 383] width 298 height 27
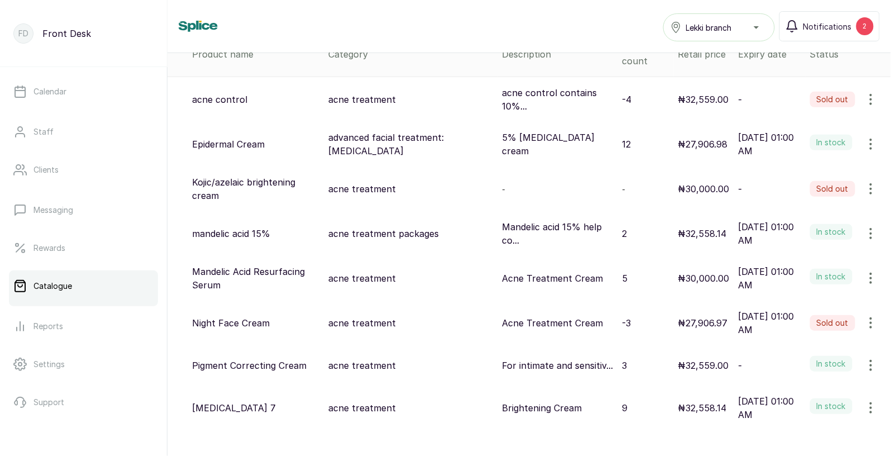
scroll to position [175, 0]
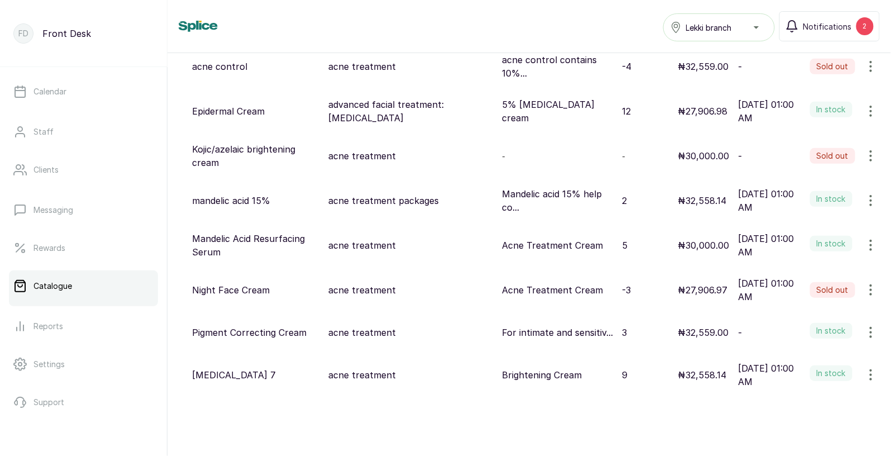
click at [870, 372] on icon "button" at bounding box center [870, 374] width 13 height 13
click at [797, 319] on span "Edit" at bounding box center [796, 320] width 16 height 13
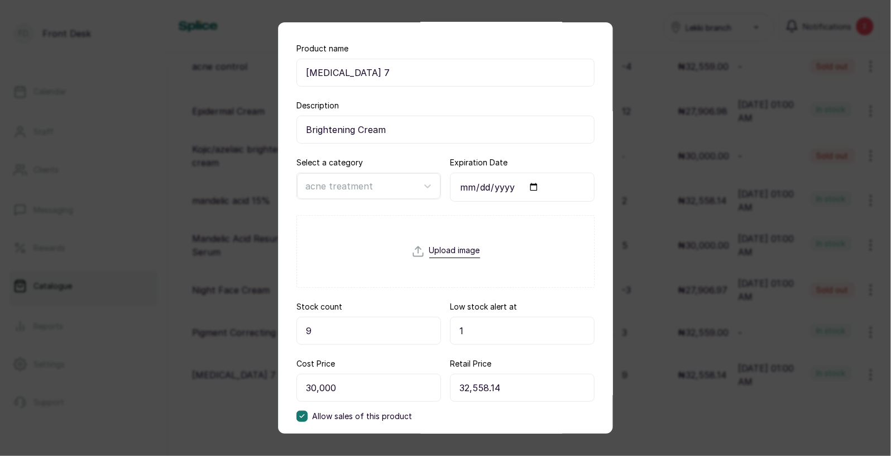
scroll to position [57, 0]
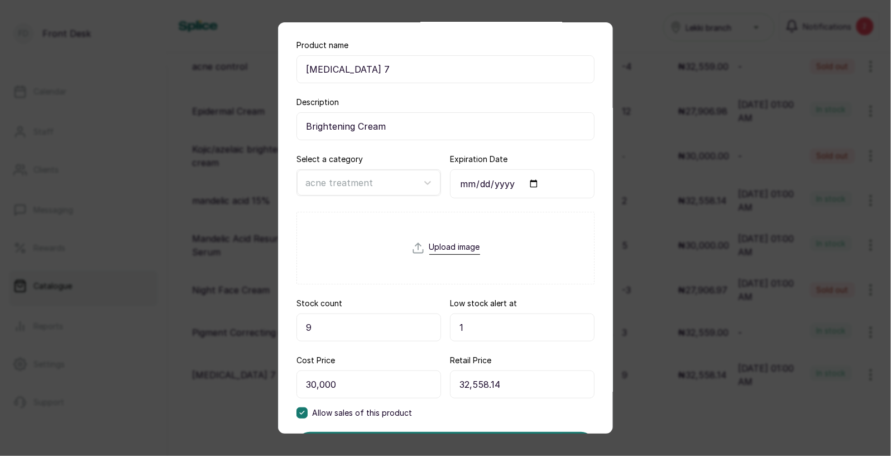
click at [325, 328] on input "9" at bounding box center [369, 327] width 145 height 28
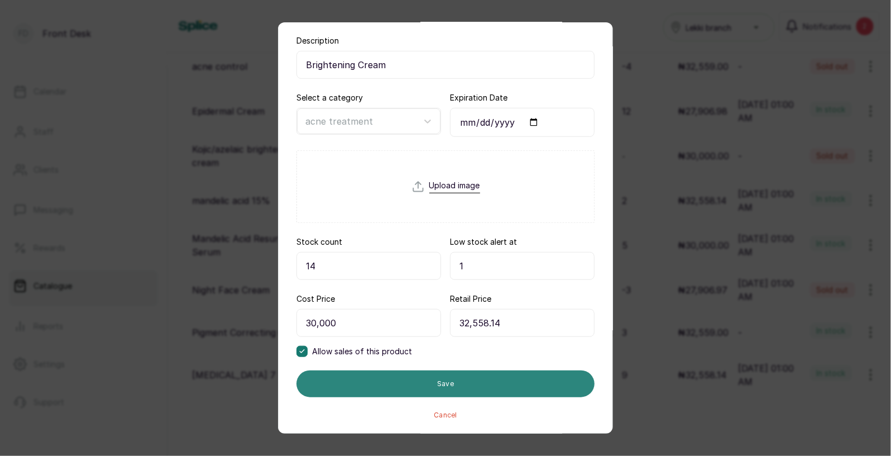
type input "14"
click at [436, 387] on button "Save" at bounding box center [446, 383] width 298 height 27
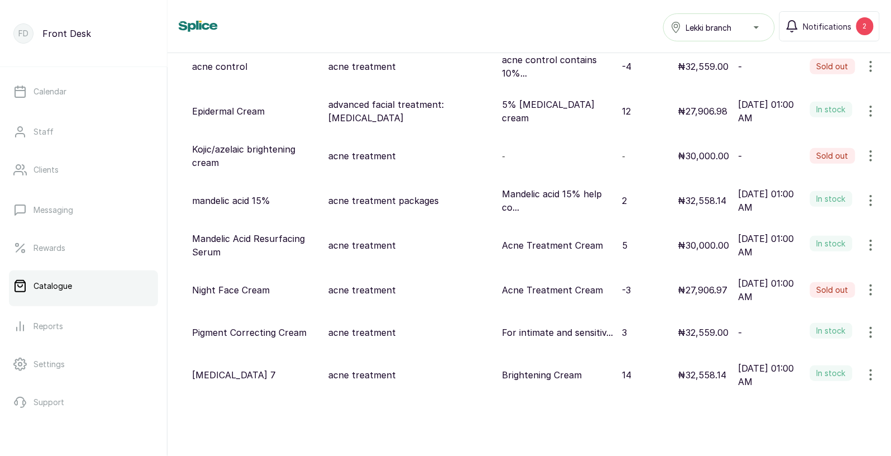
click at [871, 371] on icon "button" at bounding box center [871, 375] width 1 height 10
click at [799, 318] on span "Edit" at bounding box center [796, 320] width 16 height 13
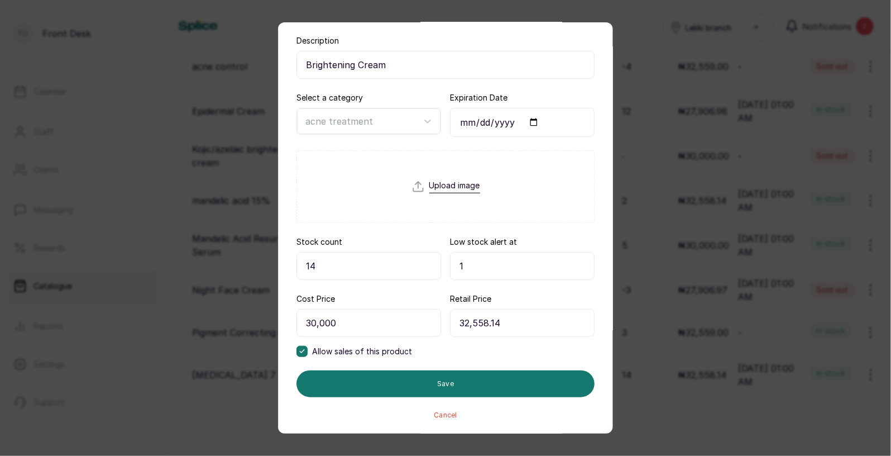
click at [669, 300] on div "Edit Product Edit Product Product name Quinol 7 Description Brightening Cream S…" at bounding box center [445, 228] width 891 height 456
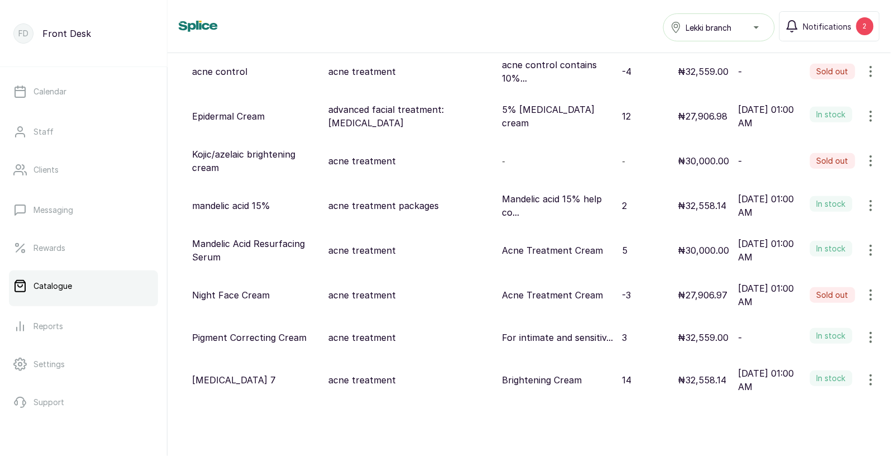
scroll to position [175, 0]
